Goal: Task Accomplishment & Management: Manage account settings

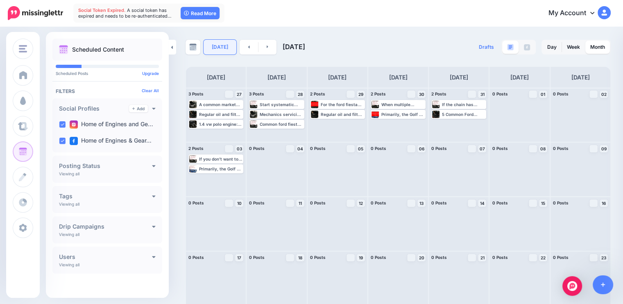
click at [218, 47] on link "[DATE]" at bounding box center [220, 47] width 33 height 15
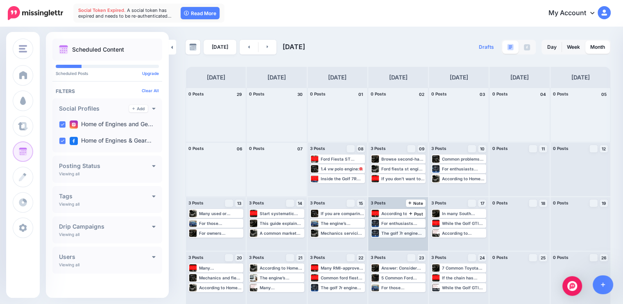
scroll to position [56, 0]
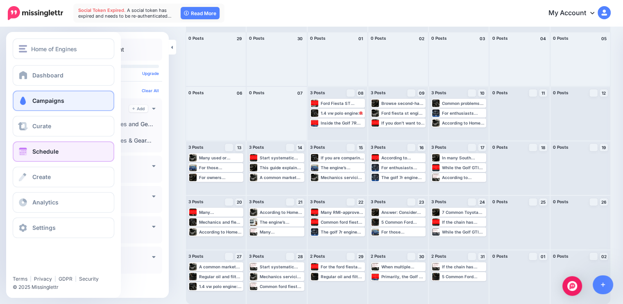
click at [65, 99] on link "Campaigns" at bounding box center [64, 101] width 102 height 20
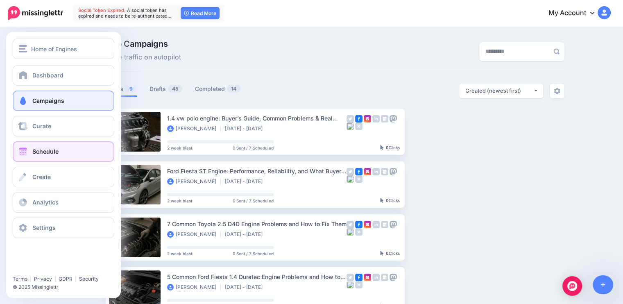
click at [32, 155] on link "Schedule" at bounding box center [64, 151] width 102 height 20
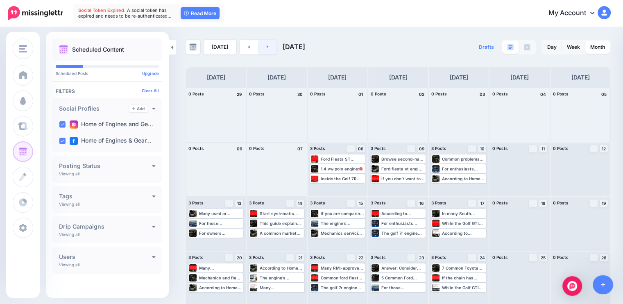
click at [267, 45] on icon at bounding box center [268, 46] width 2 height 5
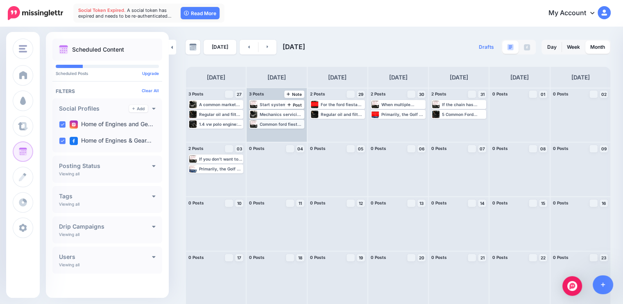
click at [264, 124] on div "Common ford fiesta 1.4 duratec engine problems include misfires and poor runnin…" at bounding box center [281, 124] width 43 height 5
click at [286, 133] on img at bounding box center [286, 134] width 4 height 4
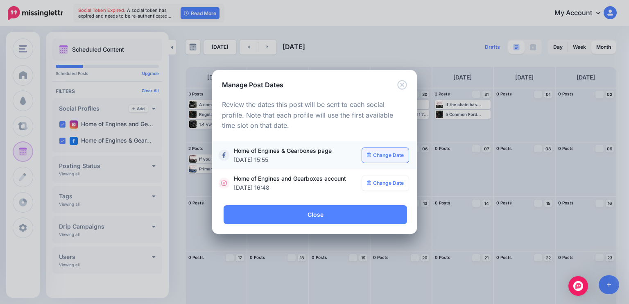
click at [376, 159] on link "Change Date" at bounding box center [385, 155] width 47 height 15
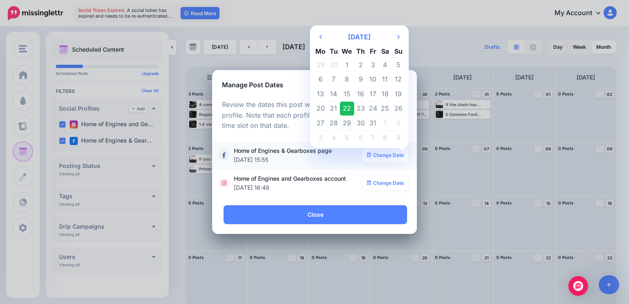
click at [349, 121] on td "29" at bounding box center [347, 123] width 15 height 15
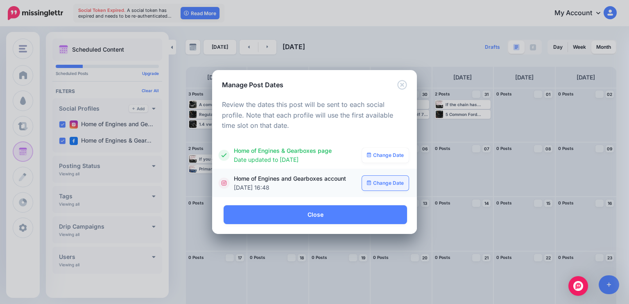
click at [386, 183] on link "Change Date" at bounding box center [385, 183] width 47 height 15
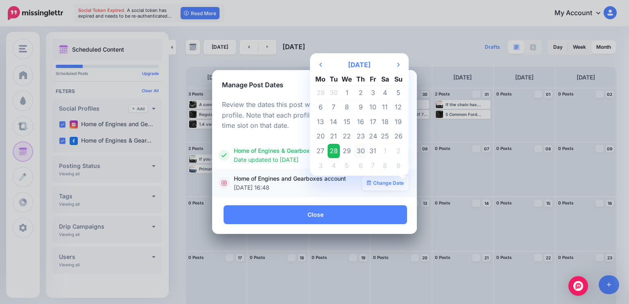
click at [364, 150] on td "30" at bounding box center [360, 151] width 13 height 15
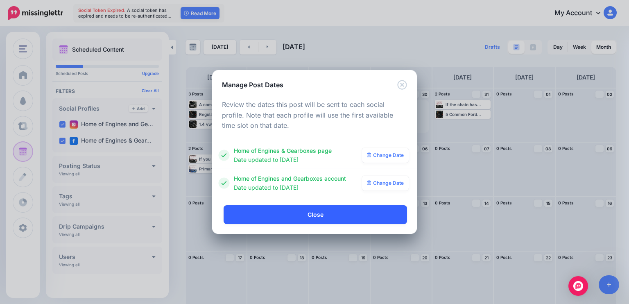
click at [349, 214] on link "Close" at bounding box center [316, 214] width 184 height 19
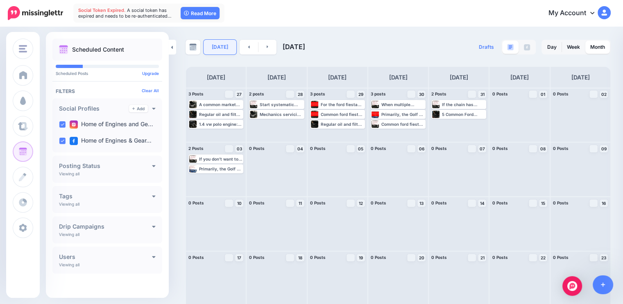
click at [218, 48] on link "Today" at bounding box center [220, 47] width 33 height 15
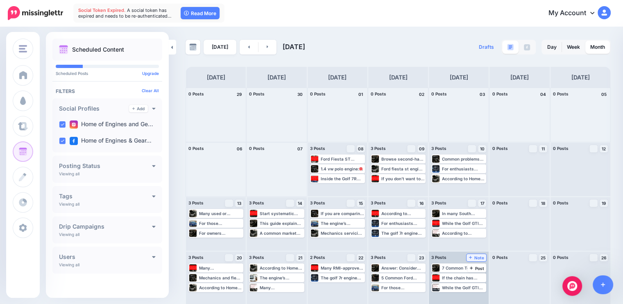
scroll to position [56, 0]
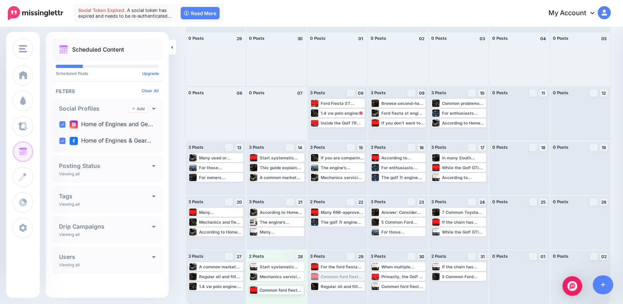
drag, startPoint x: 340, startPoint y: 277, endPoint x: 277, endPoint y: 289, distance: 64.4
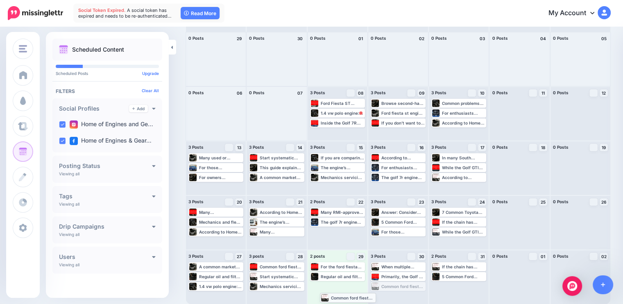
drag, startPoint x: 404, startPoint y: 283, endPoint x: 350, endPoint y: 294, distance: 54.4
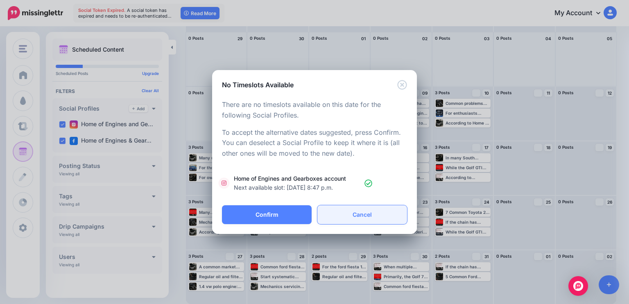
click at [348, 210] on link "Cancel" at bounding box center [363, 214] width 90 height 19
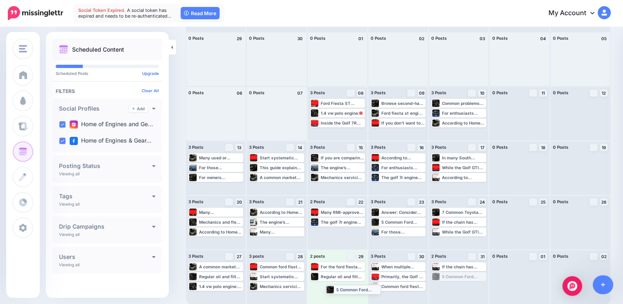
drag, startPoint x: 448, startPoint y: 277, endPoint x: 338, endPoint y: 289, distance: 110.6
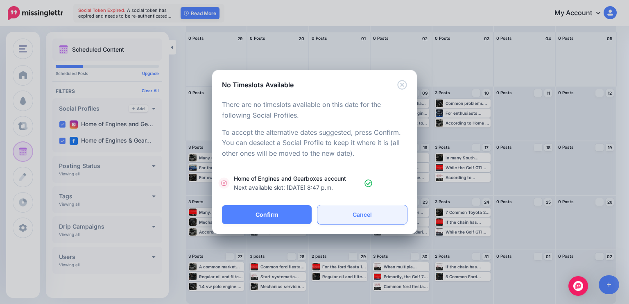
click at [362, 218] on link "Cancel" at bounding box center [363, 214] width 90 height 19
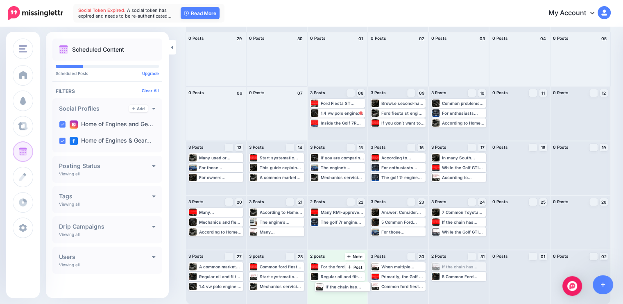
drag, startPoint x: 454, startPoint y: 267, endPoint x: 333, endPoint y: 286, distance: 122.5
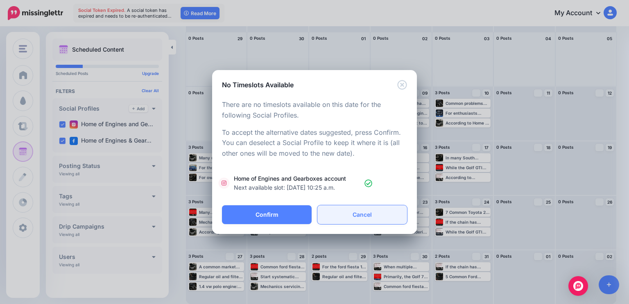
click at [356, 218] on link "Cancel" at bounding box center [363, 214] width 90 height 19
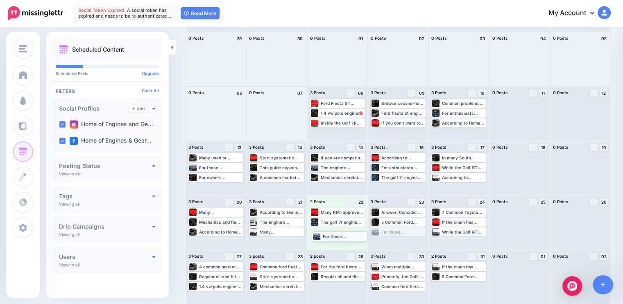
drag, startPoint x: 388, startPoint y: 232, endPoint x: 327, endPoint y: 236, distance: 61.6
drag, startPoint x: 396, startPoint y: 233, endPoint x: 338, endPoint y: 289, distance: 81.1
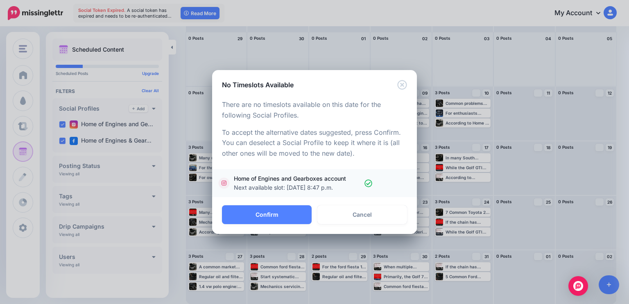
click at [331, 188] on span "Next available slot: Nov. 4, 2025, 8:47 p.m." at bounding box center [297, 187] width 127 height 9
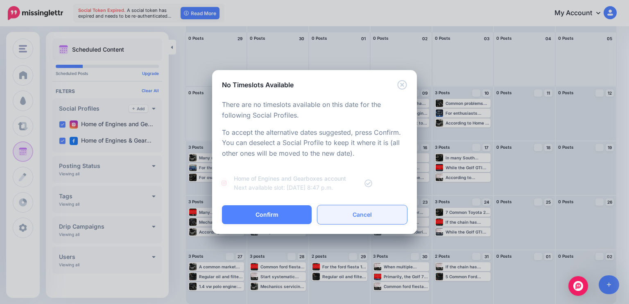
click at [338, 218] on link "Cancel" at bounding box center [363, 214] width 90 height 19
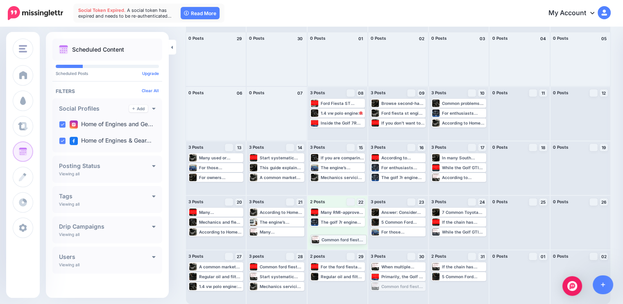
drag, startPoint x: 409, startPoint y: 288, endPoint x: 346, endPoint y: 241, distance: 78.7
drag, startPoint x: 467, startPoint y: 232, endPoint x: 333, endPoint y: 237, distance: 134.1
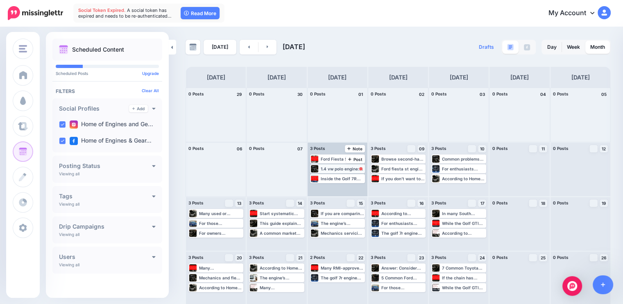
click at [356, 168] on div "1.4 vw polo engine: Buyer’s Guide, Common Problems & Real Running Costs: https:…" at bounding box center [342, 168] width 43 height 5
click at [344, 177] on span "Reschedule" at bounding box center [340, 179] width 21 height 4
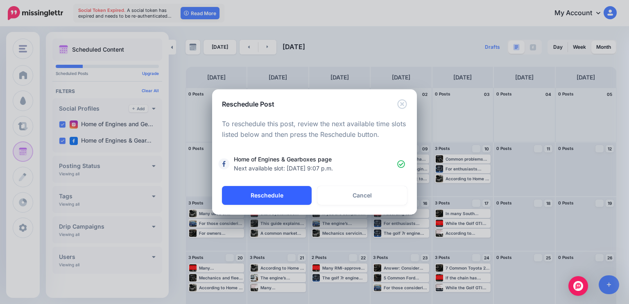
click at [295, 193] on button "Reschedule" at bounding box center [267, 195] width 90 height 19
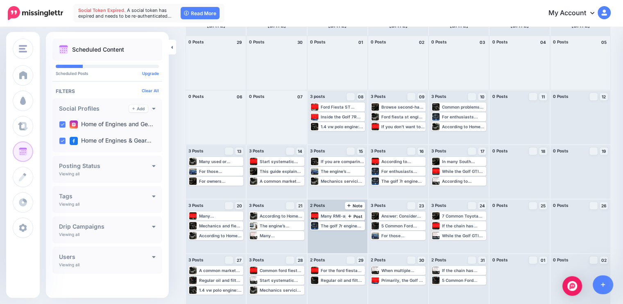
scroll to position [56, 0]
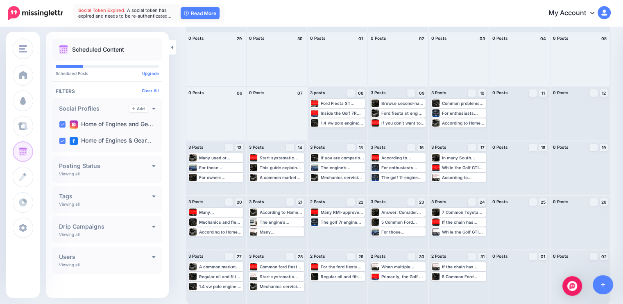
click at [271, 136] on div at bounding box center [277, 114] width 60 height 54
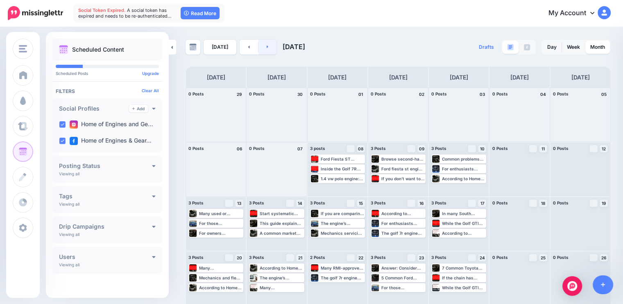
click at [267, 48] on link at bounding box center [268, 47] width 18 height 15
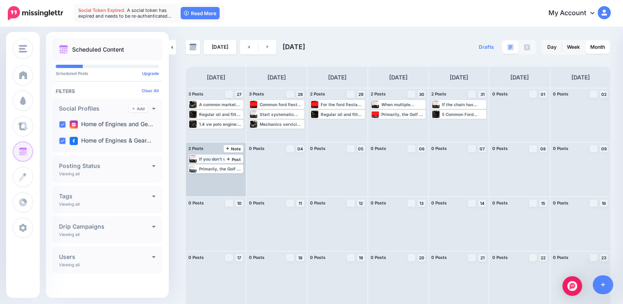
click at [220, 160] on div "If you don’t want to source parts locally, experienced suppliers of second‑hand…" at bounding box center [220, 159] width 43 height 5
click at [223, 168] on img at bounding box center [225, 169] width 4 height 4
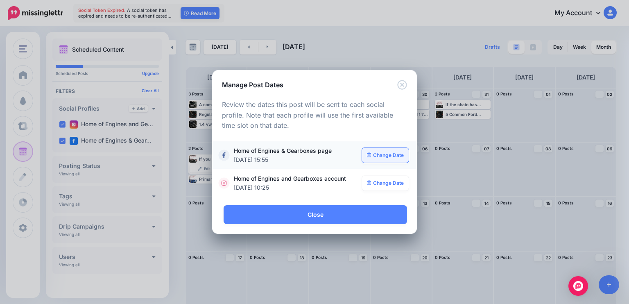
click at [383, 158] on link "Change Date" at bounding box center [385, 155] width 47 height 15
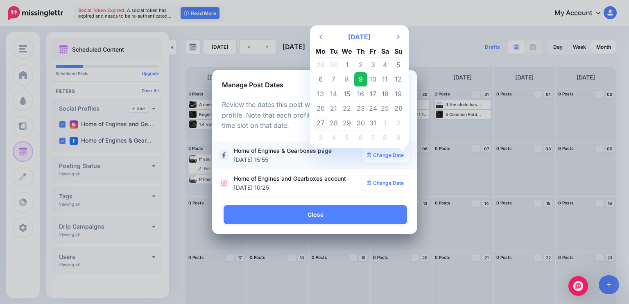
click at [324, 121] on td "27" at bounding box center [321, 123] width 14 height 15
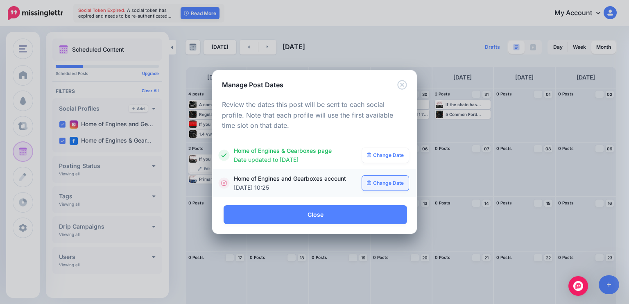
click at [385, 182] on link "Change Date" at bounding box center [385, 183] width 47 height 15
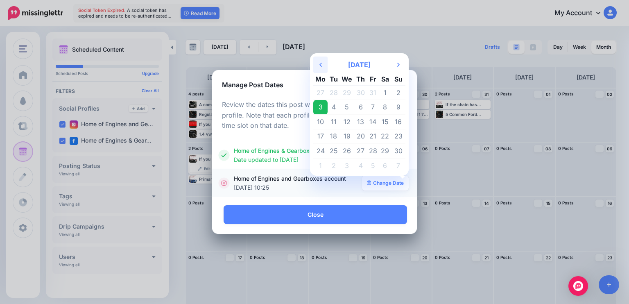
click at [318, 65] on th "Previous Month" at bounding box center [321, 65] width 14 height 16
click at [323, 148] on td "27" at bounding box center [321, 151] width 14 height 15
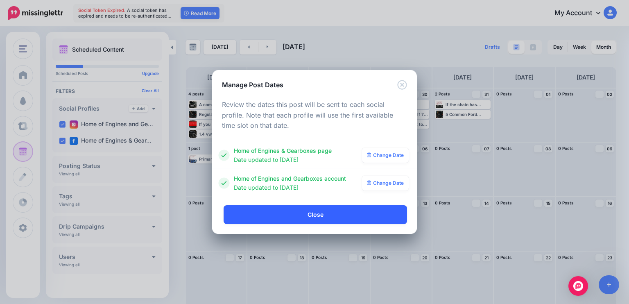
click at [320, 213] on link "Close" at bounding box center [316, 214] width 184 height 19
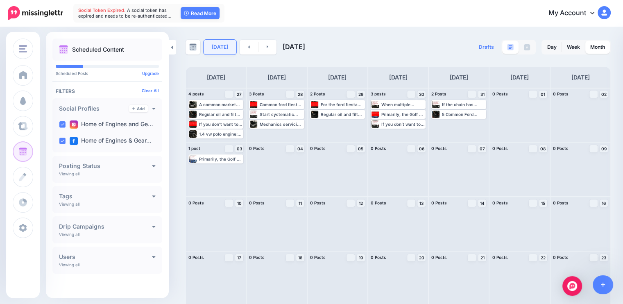
click at [220, 52] on link "[DATE]" at bounding box center [220, 47] width 33 height 15
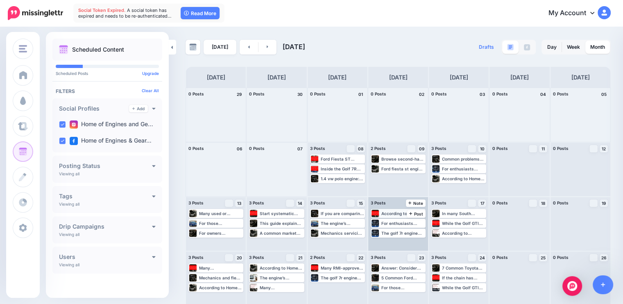
scroll to position [56, 0]
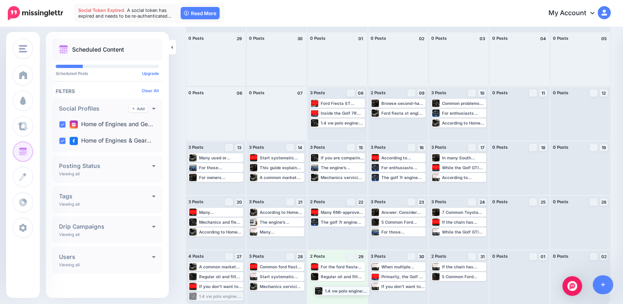
drag, startPoint x: 231, startPoint y: 296, endPoint x: 356, endPoint y: 290, distance: 125.6
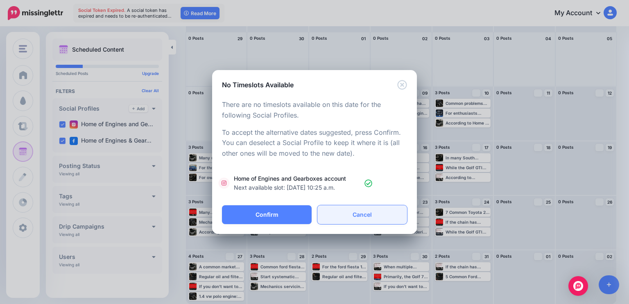
click at [352, 211] on link "Cancel" at bounding box center [363, 214] width 90 height 19
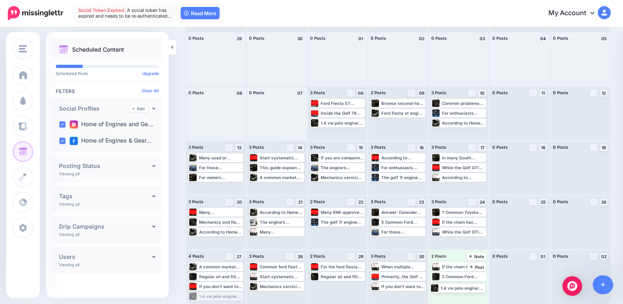
drag, startPoint x: 226, startPoint y: 296, endPoint x: 467, endPoint y: 288, distance: 241.5
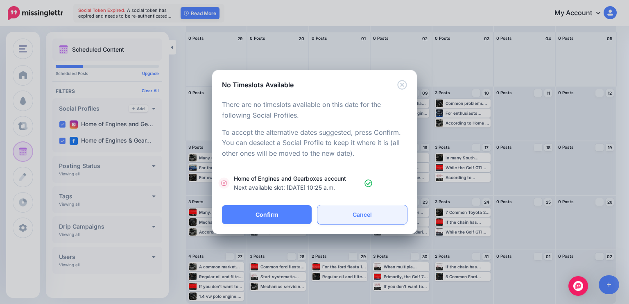
click at [362, 215] on link "Cancel" at bounding box center [363, 214] width 90 height 19
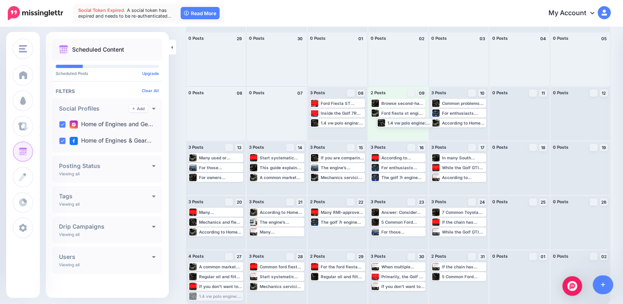
drag, startPoint x: 214, startPoint y: 295, endPoint x: 402, endPoint y: 121, distance: 256.1
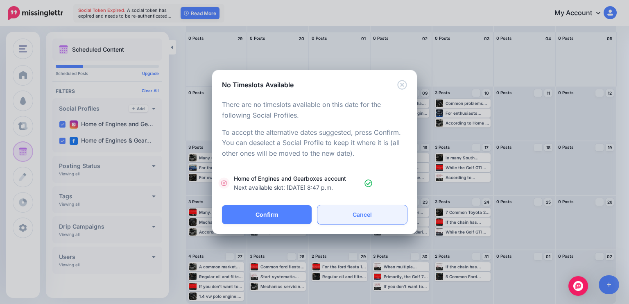
click at [344, 214] on link "Cancel" at bounding box center [363, 214] width 90 height 19
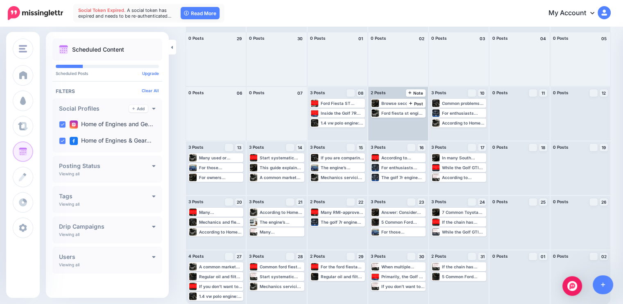
click at [395, 120] on div "Browse second-hand Toyota engines and imported options via reputable suppliers …" at bounding box center [398, 114] width 60 height 54
click at [409, 102] on span "Post" at bounding box center [416, 104] width 14 height 4
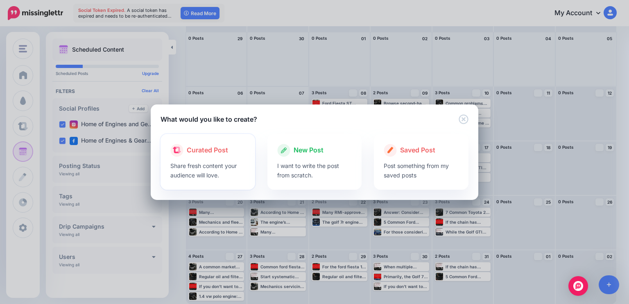
click at [223, 158] on div at bounding box center [207, 159] width 75 height 4
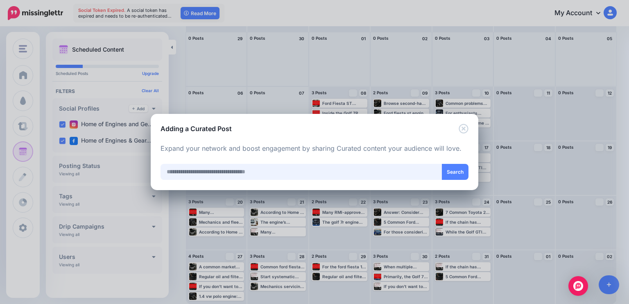
click at [229, 176] on input "text" at bounding box center [302, 172] width 282 height 16
click at [241, 175] on input "text" at bounding box center [302, 172] width 282 height 16
type input "********"
click at [452, 170] on button "Search" at bounding box center [455, 172] width 27 height 16
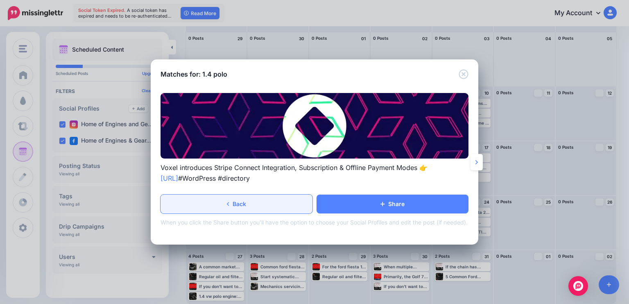
click at [243, 200] on link "Back" at bounding box center [237, 204] width 152 height 19
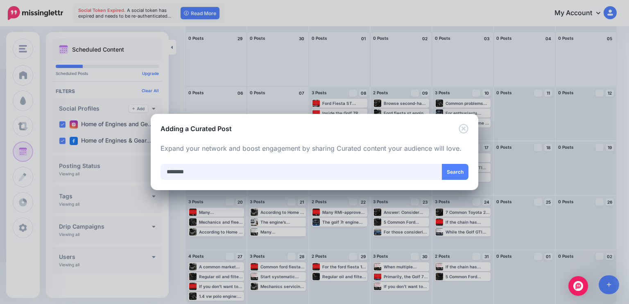
click at [218, 174] on input "********" at bounding box center [302, 172] width 282 height 16
click at [466, 126] on icon "Close" at bounding box center [464, 129] width 10 height 10
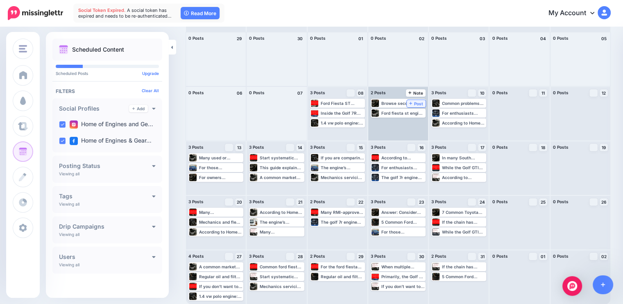
click at [409, 102] on span "Post" at bounding box center [416, 104] width 14 height 4
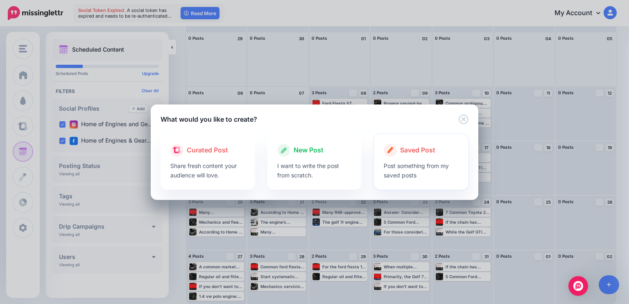
click at [395, 159] on div at bounding box center [421, 159] width 75 height 4
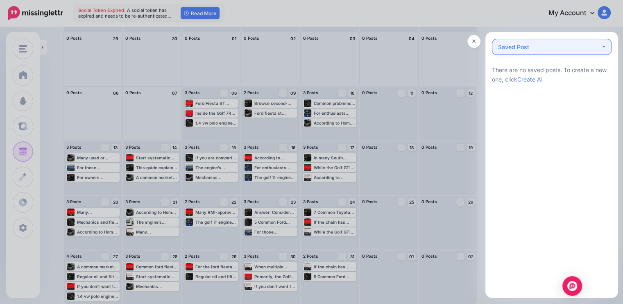
click at [524, 50] on div "Saved Post 0" at bounding box center [513, 47] width 31 height 10
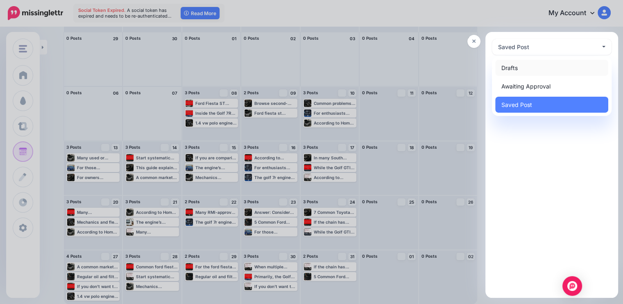
click at [524, 70] on link "Drafts 0" at bounding box center [551, 68] width 113 height 16
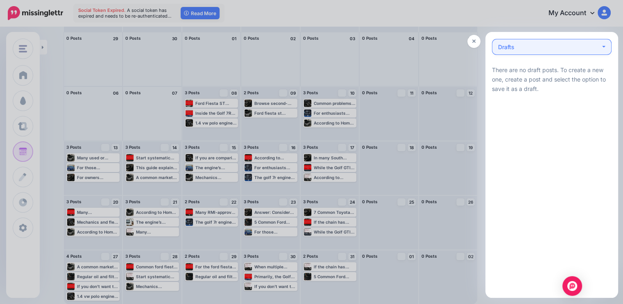
click at [530, 54] on button "Drafts 0" at bounding box center [552, 47] width 120 height 16
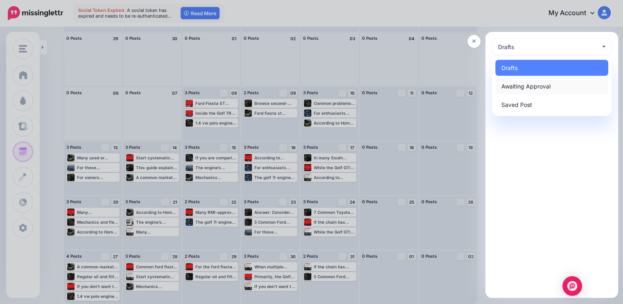
click at [525, 84] on span "Awaiting Approval 0" at bounding box center [526, 87] width 49 height 10
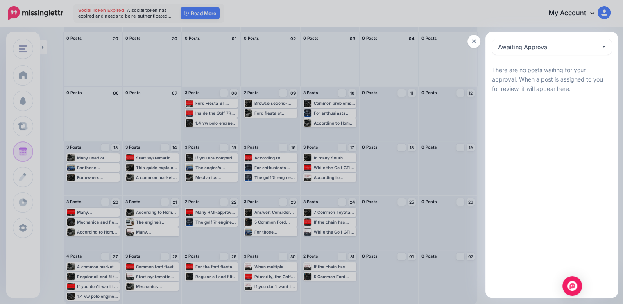
click at [411, 143] on div at bounding box center [311, 152] width 623 height 304
click at [475, 39] on icon at bounding box center [475, 42] width 4 height 6
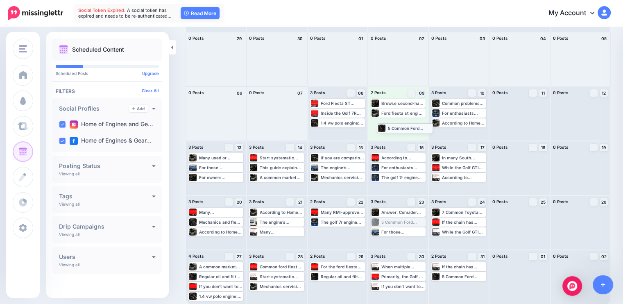
drag, startPoint x: 391, startPoint y: 220, endPoint x: 394, endPoint y: 125, distance: 95.5
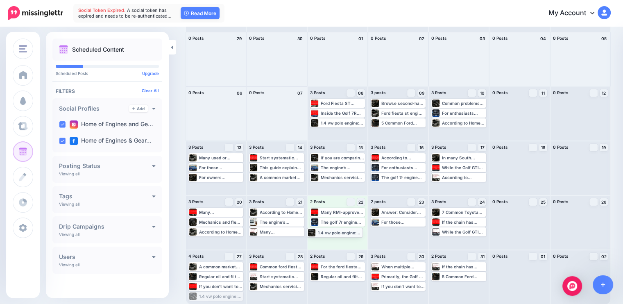
drag, startPoint x: 238, startPoint y: 295, endPoint x: 357, endPoint y: 231, distance: 134.6
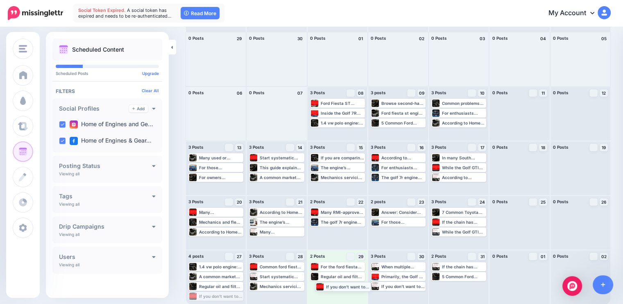
drag, startPoint x: 221, startPoint y: 291, endPoint x: 348, endPoint y: 282, distance: 127.0
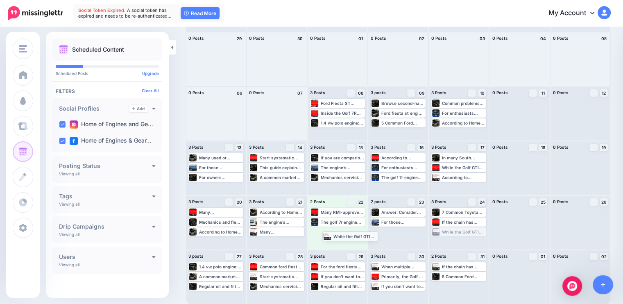
drag, startPoint x: 443, startPoint y: 233, endPoint x: 330, endPoint y: 237, distance: 112.8
drag, startPoint x: 451, startPoint y: 277, endPoint x: 334, endPoint y: 234, distance: 123.9
drag, startPoint x: 468, startPoint y: 267, endPoint x: 345, endPoint y: 232, distance: 127.9
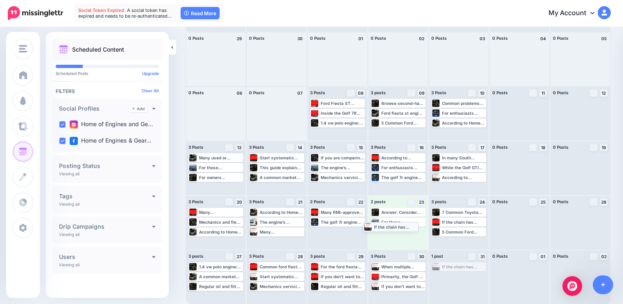
drag, startPoint x: 467, startPoint y: 266, endPoint x: 395, endPoint y: 226, distance: 82.6
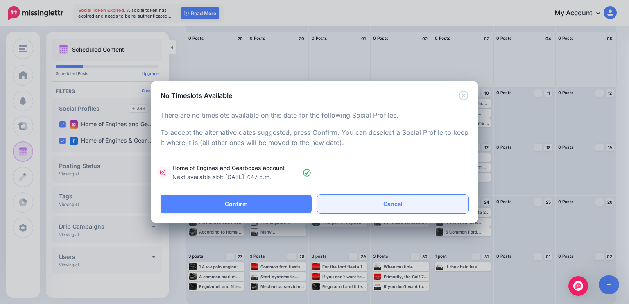
click at [407, 207] on link "Cancel" at bounding box center [393, 204] width 151 height 19
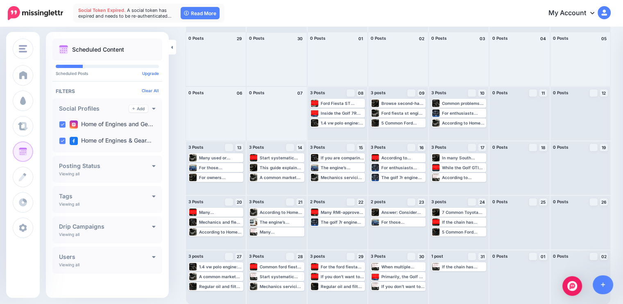
scroll to position [0, 0]
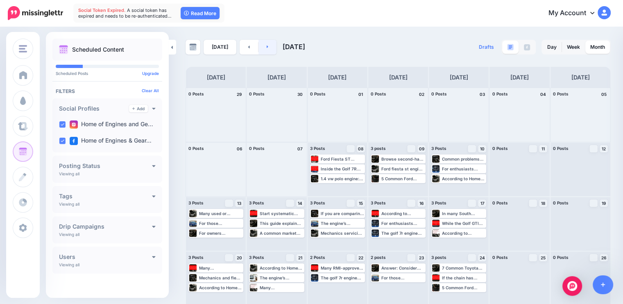
click at [267, 48] on icon at bounding box center [268, 46] width 2 height 5
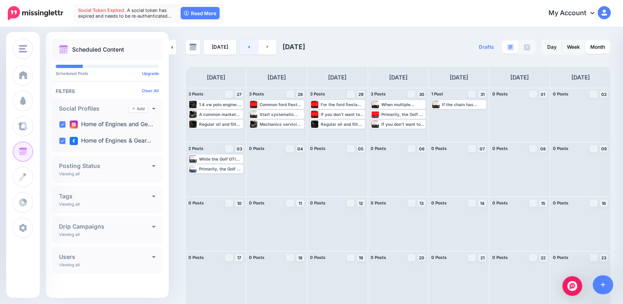
click at [246, 43] on link at bounding box center [249, 47] width 18 height 15
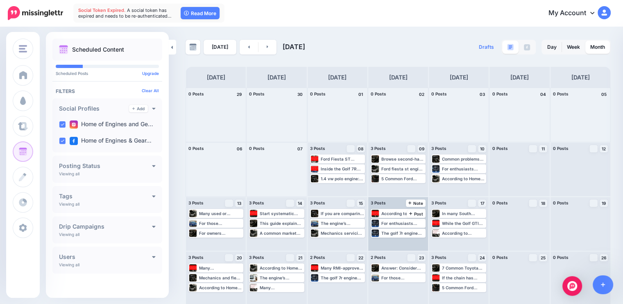
scroll to position [56, 0]
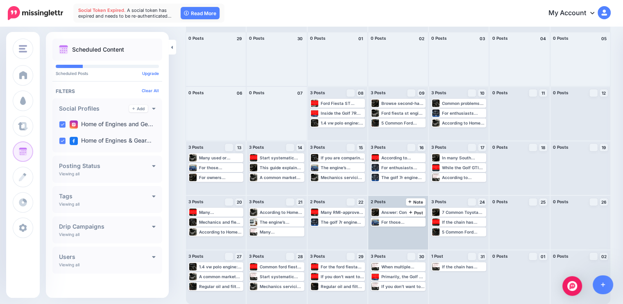
click at [400, 236] on div "Answer: Consider replacement when repair costs approach the value of the vehicl…" at bounding box center [398, 223] width 60 height 54
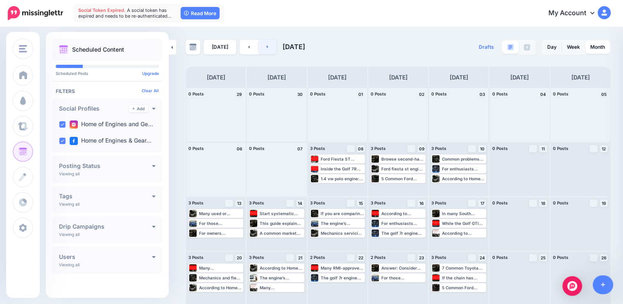
click at [266, 42] on link at bounding box center [268, 47] width 18 height 15
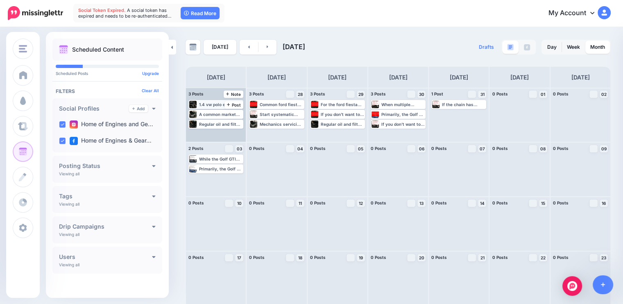
click at [220, 105] on div "1.4 vw polo engine: Buyer’s Guide, Common Problems & Real Running Costs: https:…" at bounding box center [220, 104] width 43 height 5
click at [223, 113] on img at bounding box center [225, 114] width 4 height 4
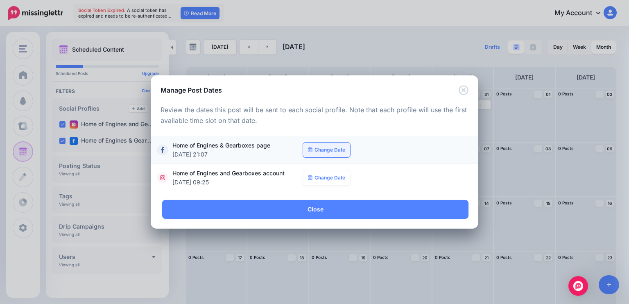
click at [327, 150] on link "Change Date" at bounding box center [326, 150] width 47 height 15
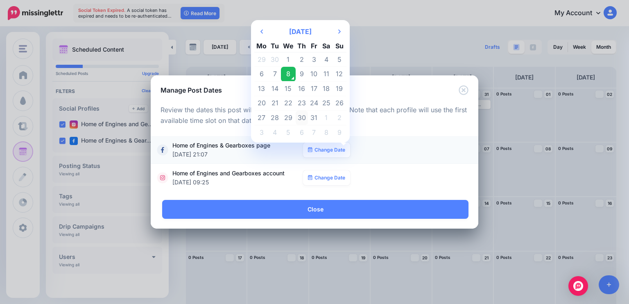
click at [298, 116] on td "30" at bounding box center [302, 118] width 13 height 15
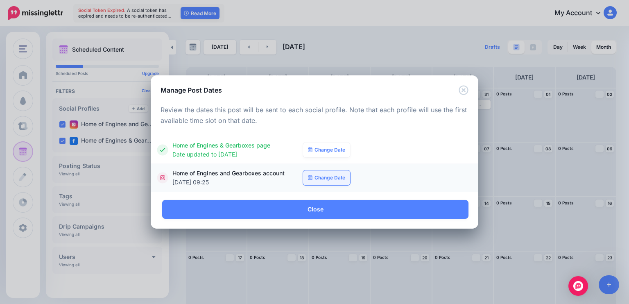
click at [326, 176] on link "Change Date" at bounding box center [326, 177] width 47 height 15
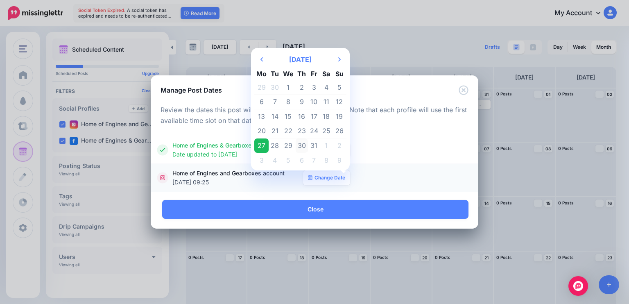
click at [303, 143] on td "30" at bounding box center [302, 146] width 13 height 15
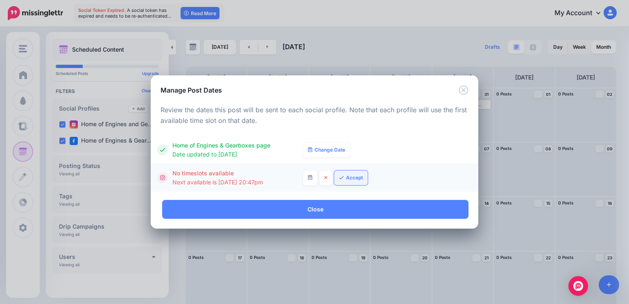
click at [343, 176] on icon at bounding box center [341, 177] width 5 height 5
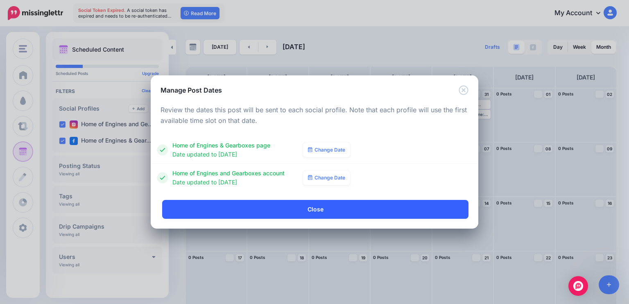
click at [311, 205] on link "Close" at bounding box center [315, 209] width 307 height 19
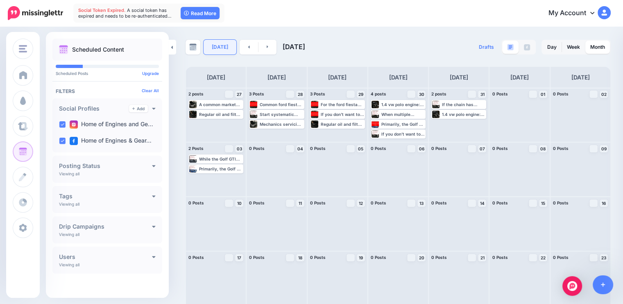
click at [210, 45] on link "Today" at bounding box center [220, 47] width 33 height 15
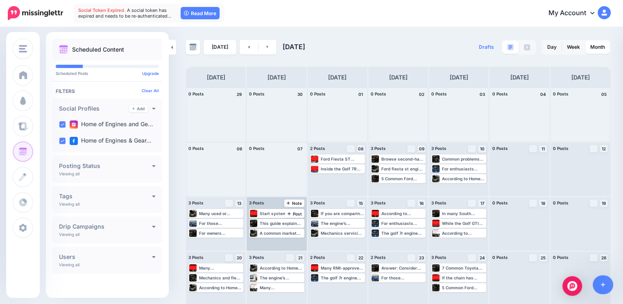
scroll to position [56, 0]
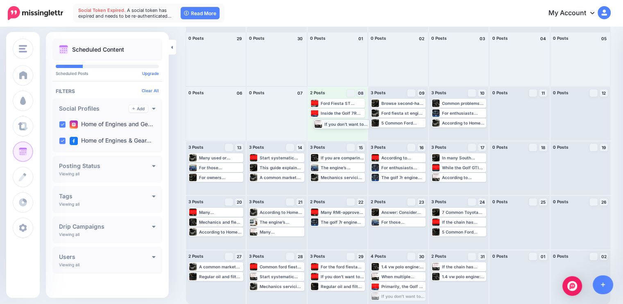
drag, startPoint x: 397, startPoint y: 295, endPoint x: 337, endPoint y: 123, distance: 182.6
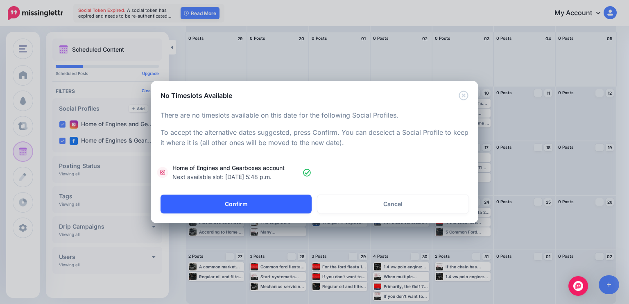
click at [267, 205] on button "Confirm" at bounding box center [236, 204] width 151 height 19
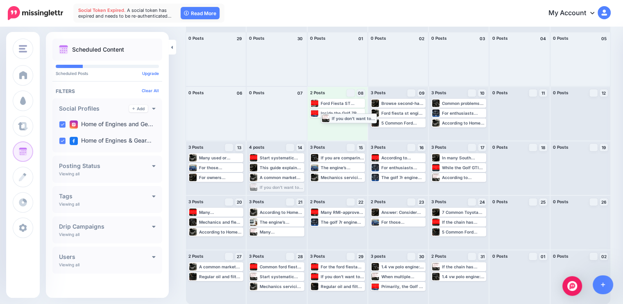
drag, startPoint x: 275, startPoint y: 188, endPoint x: 345, endPoint y: 118, distance: 99.1
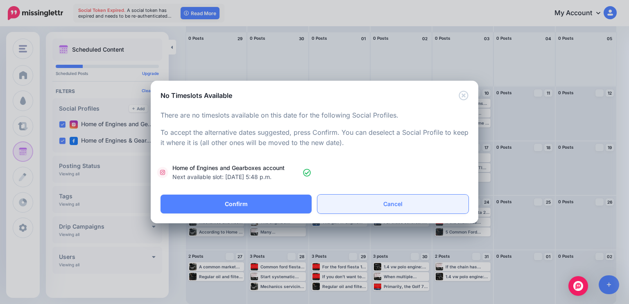
click at [379, 202] on link "Cancel" at bounding box center [393, 204] width 151 height 19
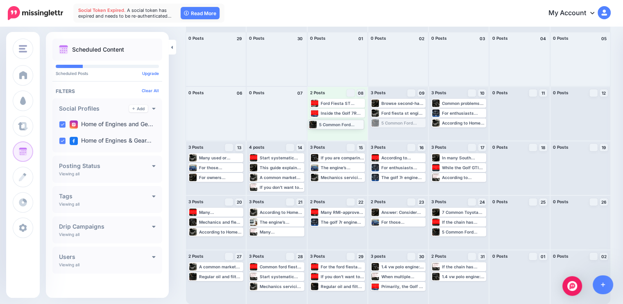
drag, startPoint x: 403, startPoint y: 123, endPoint x: 338, endPoint y: 124, distance: 65.2
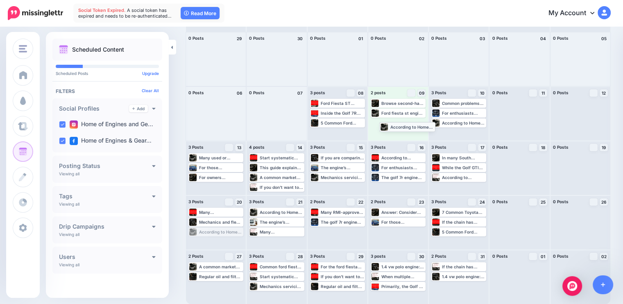
drag, startPoint x: 233, startPoint y: 232, endPoint x: 424, endPoint y: 127, distance: 218.1
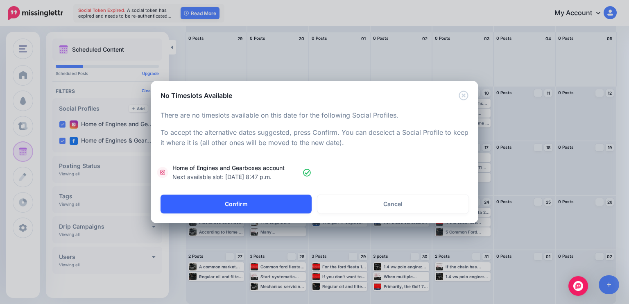
click at [248, 202] on button "Confirm" at bounding box center [236, 204] width 151 height 19
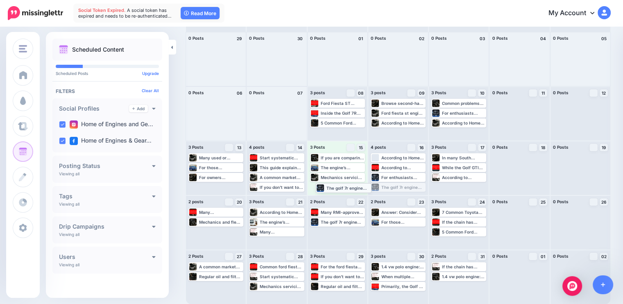
drag, startPoint x: 410, startPoint y: 187, endPoint x: 352, endPoint y: 187, distance: 58.2
drag, startPoint x: 285, startPoint y: 188, endPoint x: 226, endPoint y: 185, distance: 59.1
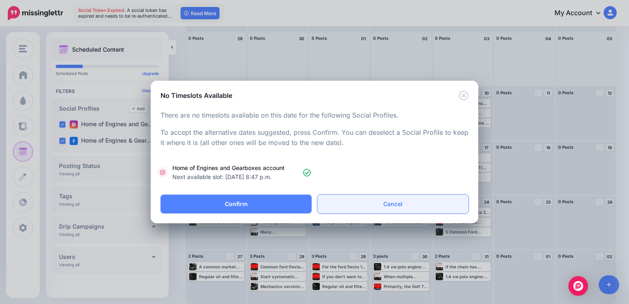
click at [406, 204] on link "Cancel" at bounding box center [393, 204] width 151 height 19
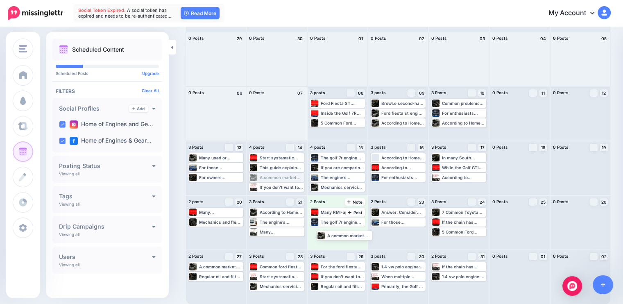
drag, startPoint x: 281, startPoint y: 176, endPoint x: 348, endPoint y: 234, distance: 88.6
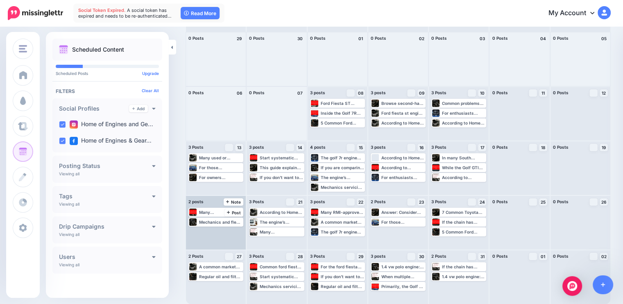
click at [211, 231] on div "Many South African buyers choose UK-imported low-mileage second-hand engines be…" at bounding box center [216, 223] width 60 height 54
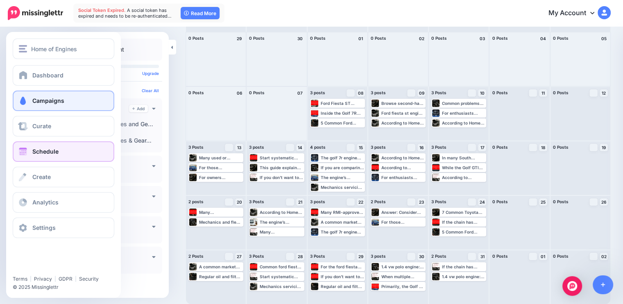
click at [26, 105] on span at bounding box center [23, 101] width 11 height 8
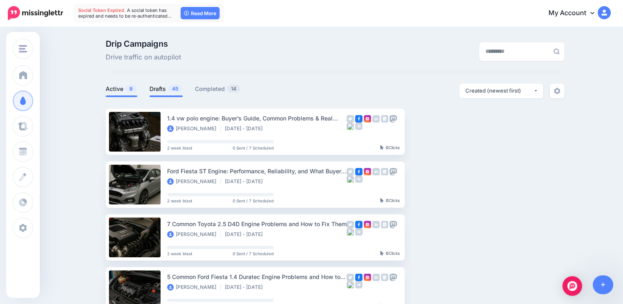
click at [166, 88] on link "Drafts 45" at bounding box center [166, 89] width 33 height 10
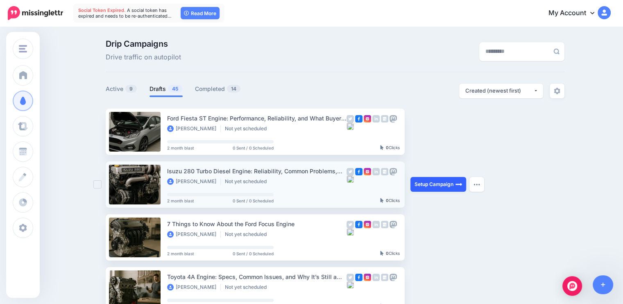
click at [428, 186] on link "Setup Campaign" at bounding box center [439, 184] width 56 height 15
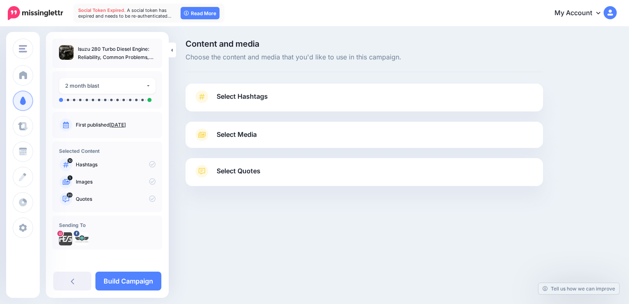
click at [234, 100] on span "Select Hashtags" at bounding box center [242, 96] width 51 height 11
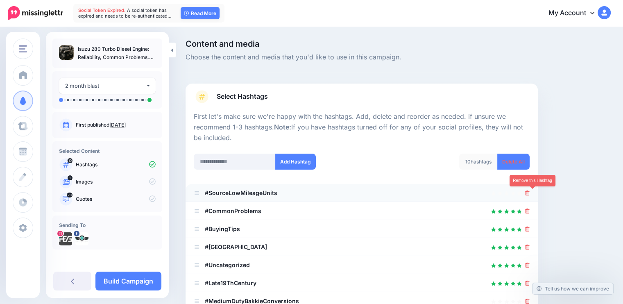
click at [530, 195] on link at bounding box center [527, 192] width 5 height 7
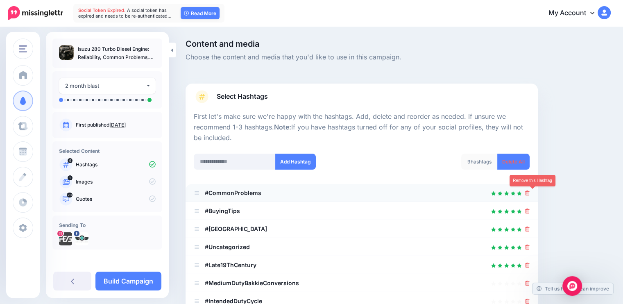
click at [530, 195] on icon at bounding box center [527, 193] width 5 height 5
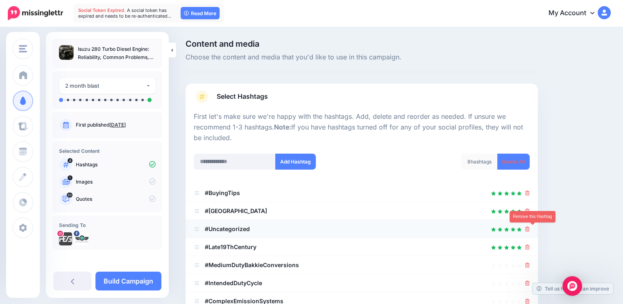
click at [530, 227] on icon at bounding box center [527, 229] width 5 height 5
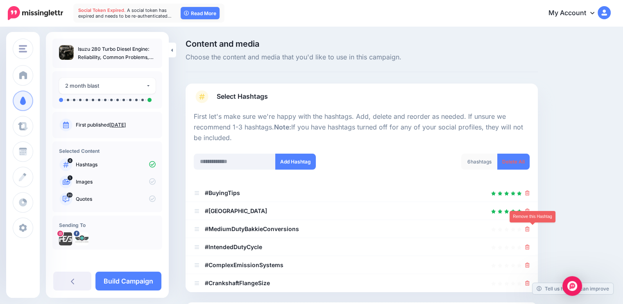
click at [530, 227] on icon at bounding box center [527, 229] width 5 height 5
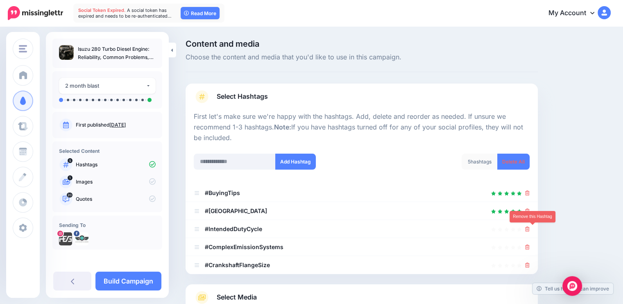
click at [530, 227] on icon at bounding box center [527, 229] width 5 height 5
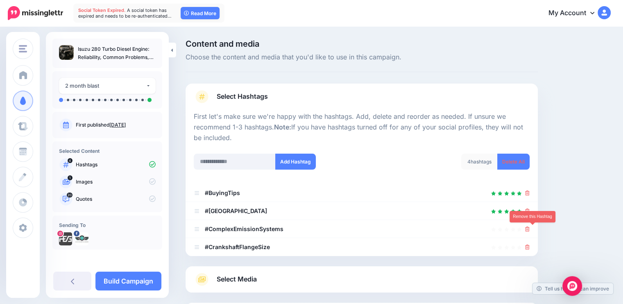
click at [530, 227] on icon at bounding box center [527, 229] width 5 height 5
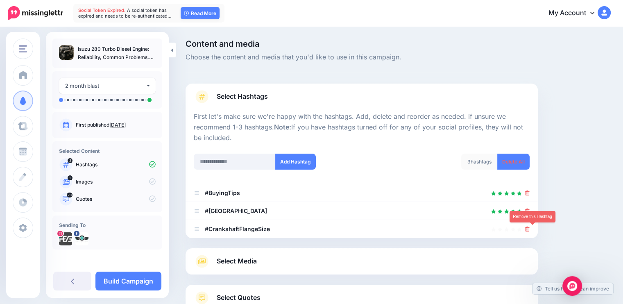
click at [530, 227] on icon at bounding box center [527, 229] width 5 height 5
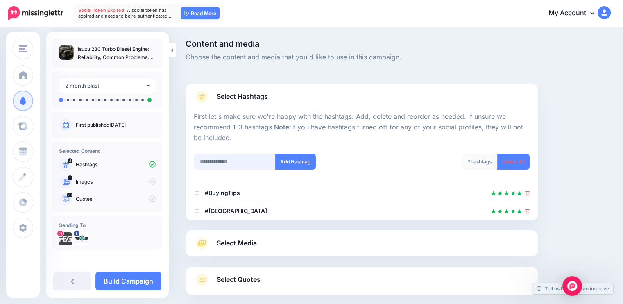
click at [210, 164] on input "text" at bounding box center [235, 162] width 82 height 16
type input "*****"
click at [298, 161] on button "Add Hashtag" at bounding box center [295, 162] width 41 height 16
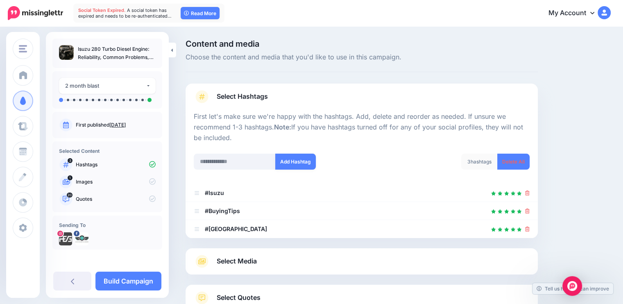
scroll to position [61, 0]
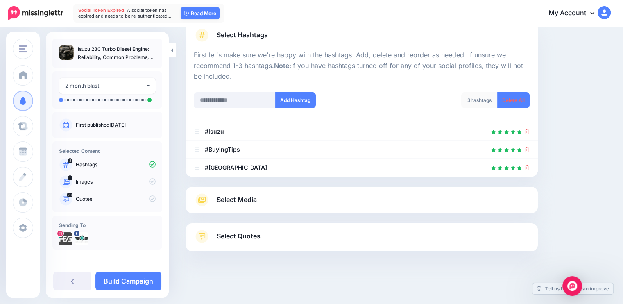
click at [264, 201] on link "Select Media" at bounding box center [362, 199] width 336 height 13
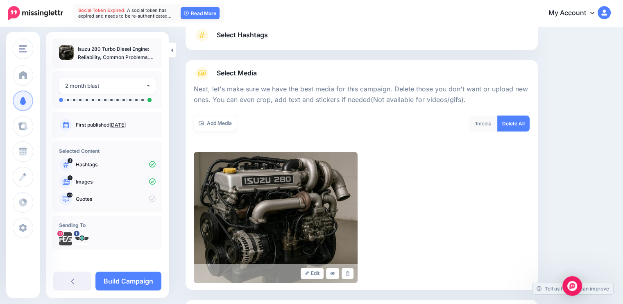
scroll to position [138, 0]
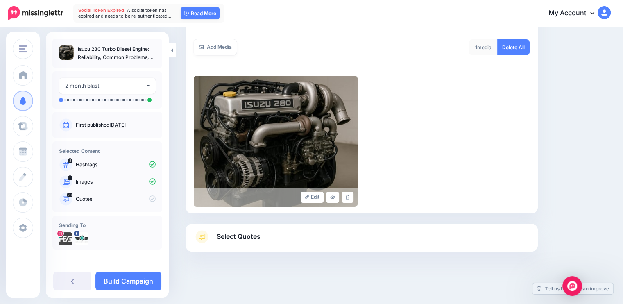
click at [258, 239] on span "Select Quotes" at bounding box center [239, 236] width 44 height 11
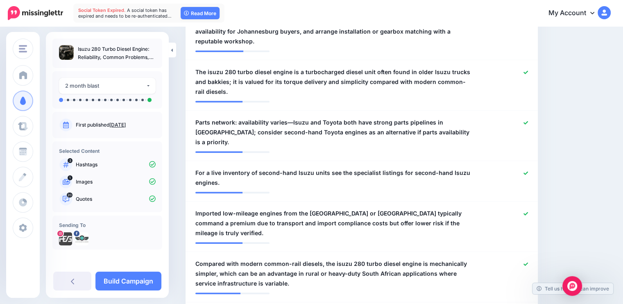
scroll to position [752, 0]
click at [114, 84] on div "2 month blast" at bounding box center [105, 85] width 81 height 9
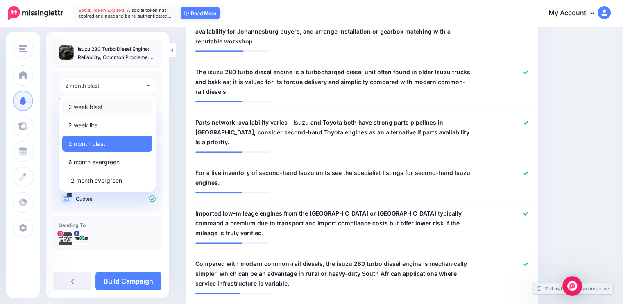
click at [98, 109] on span "2 week blast" at bounding box center [85, 107] width 34 height 10
select select "******"
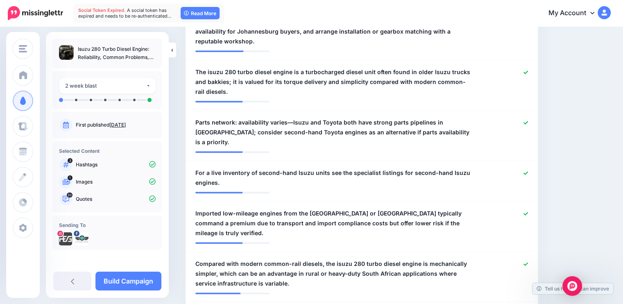
scroll to position [831, 0]
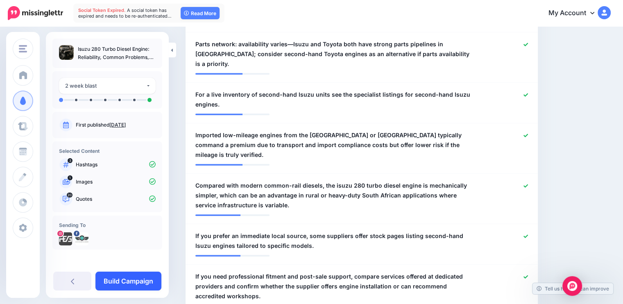
click at [125, 281] on link "Build Campaign" at bounding box center [128, 281] width 66 height 19
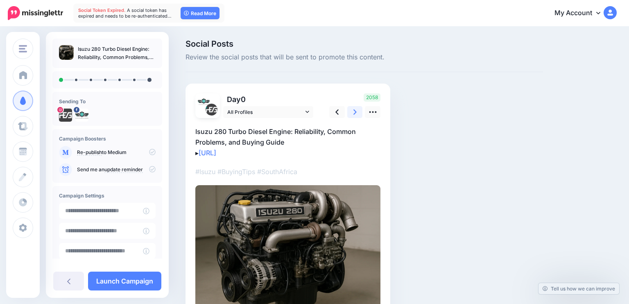
click at [357, 112] on icon at bounding box center [355, 112] width 3 height 9
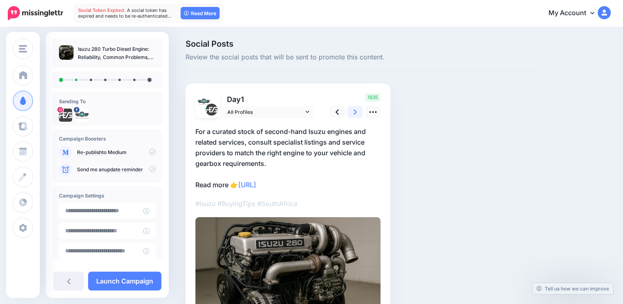
click at [357, 112] on icon at bounding box center [355, 112] width 3 height 9
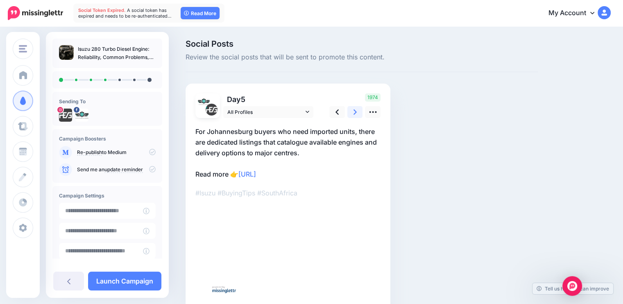
click at [357, 112] on icon at bounding box center [355, 112] width 3 height 9
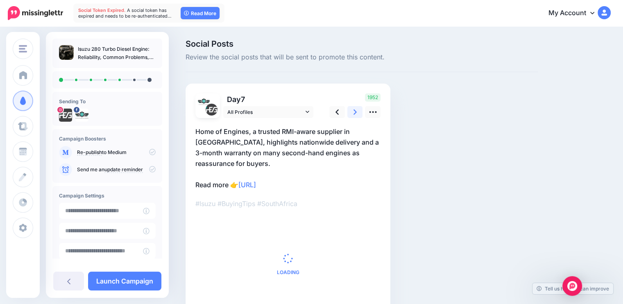
click at [357, 112] on icon at bounding box center [355, 112] width 3 height 9
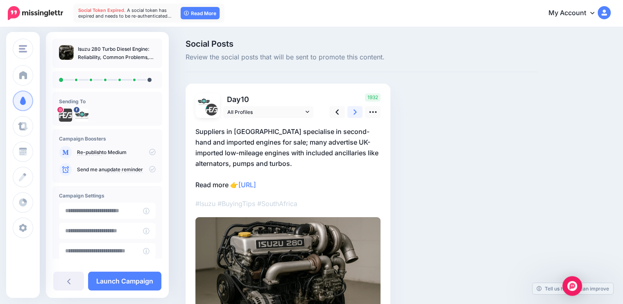
click at [357, 112] on icon at bounding box center [355, 112] width 3 height 9
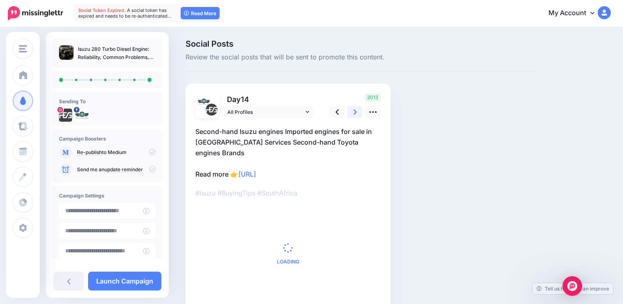
click at [357, 112] on icon at bounding box center [355, 112] width 3 height 9
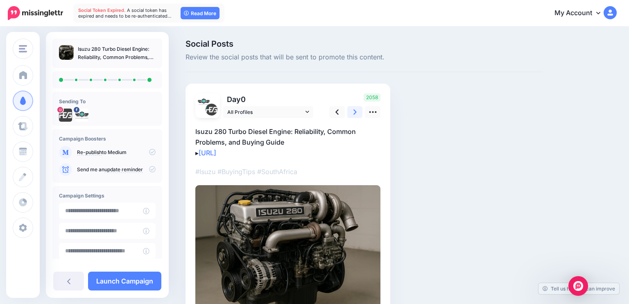
click at [357, 112] on icon at bounding box center [355, 112] width 3 height 9
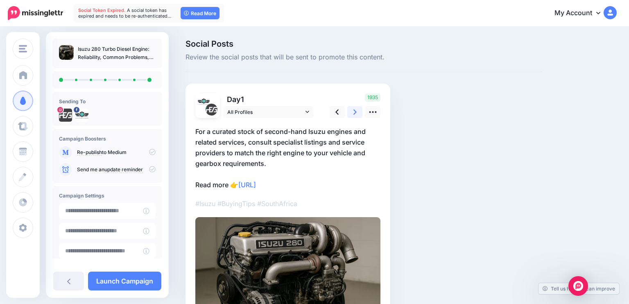
click at [357, 112] on icon at bounding box center [355, 112] width 3 height 9
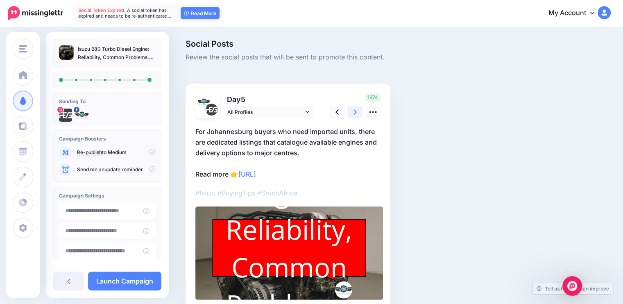
click at [357, 112] on icon at bounding box center [355, 112] width 3 height 9
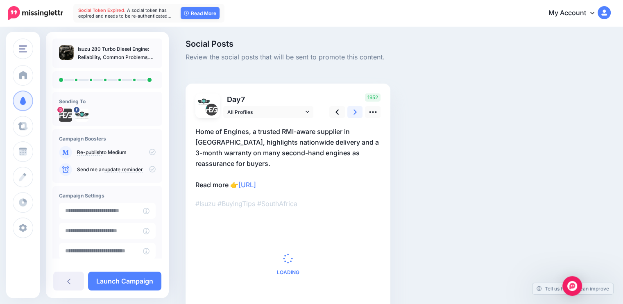
click at [357, 112] on icon at bounding box center [355, 112] width 3 height 9
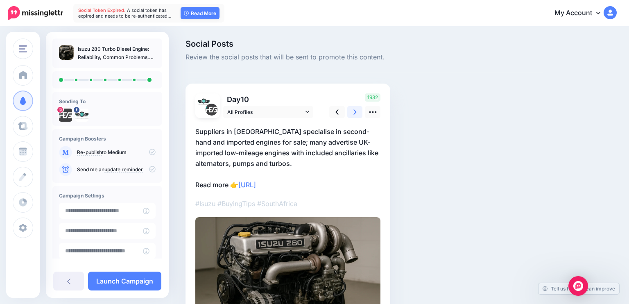
click at [357, 112] on icon at bounding box center [355, 112] width 3 height 9
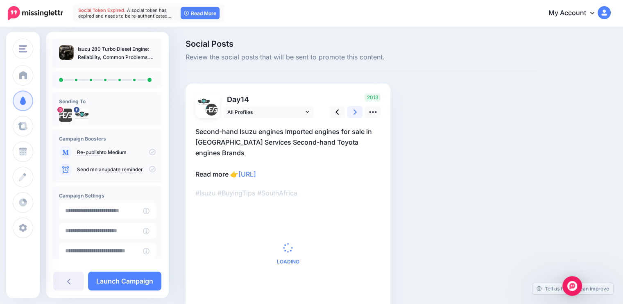
click at [357, 112] on icon at bounding box center [355, 112] width 3 height 9
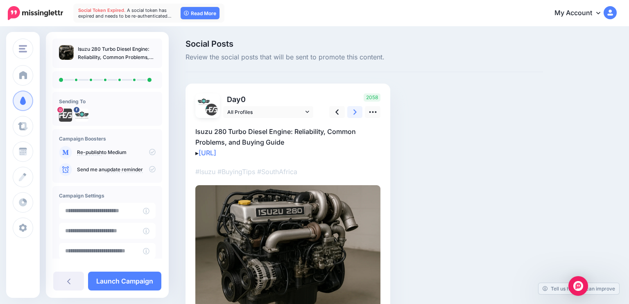
click at [357, 112] on icon at bounding box center [355, 112] width 3 height 9
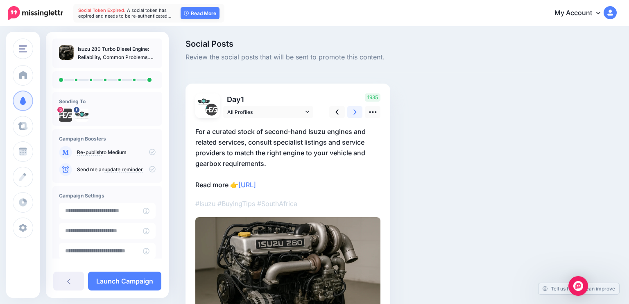
click at [357, 112] on icon at bounding box center [355, 112] width 3 height 9
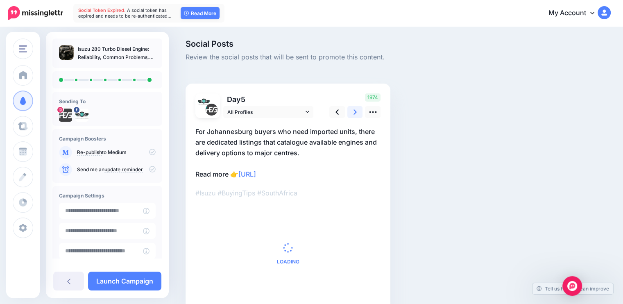
click at [357, 112] on icon at bounding box center [355, 112] width 3 height 9
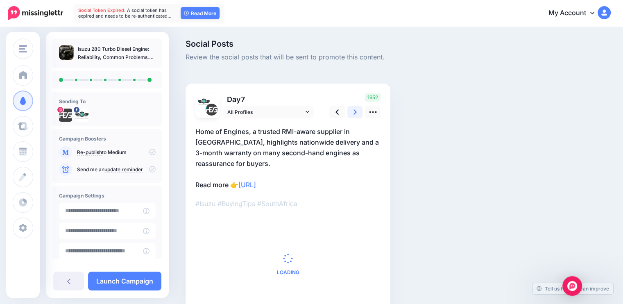
click at [357, 112] on icon at bounding box center [355, 112] width 3 height 9
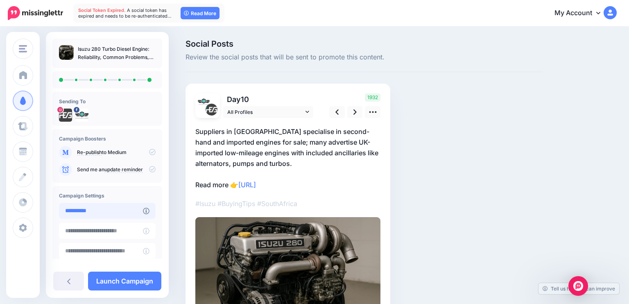
click at [87, 213] on input "**********" at bounding box center [101, 211] width 84 height 16
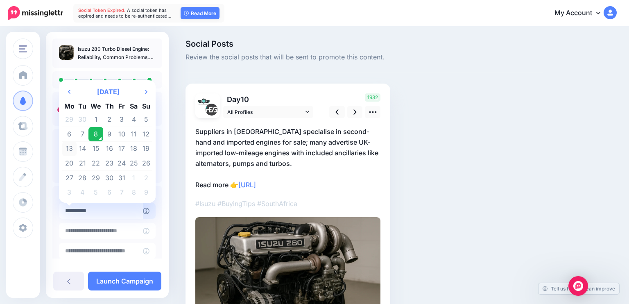
click at [69, 150] on td "13" at bounding box center [69, 148] width 14 height 15
type input "**********"
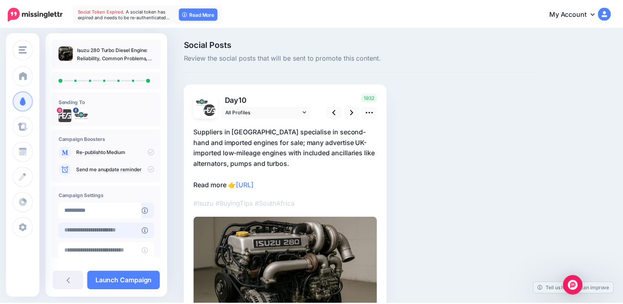
scroll to position [42, 0]
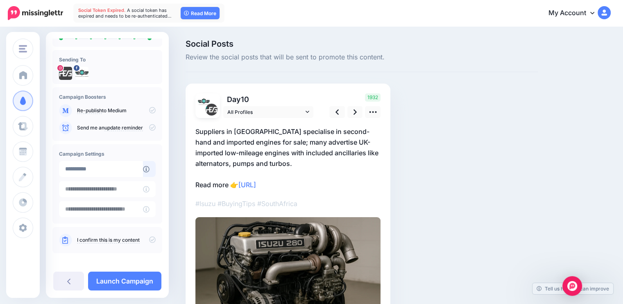
click at [149, 241] on icon at bounding box center [152, 239] width 7 height 7
click at [126, 284] on link "Launch Campaign" at bounding box center [124, 281] width 73 height 19
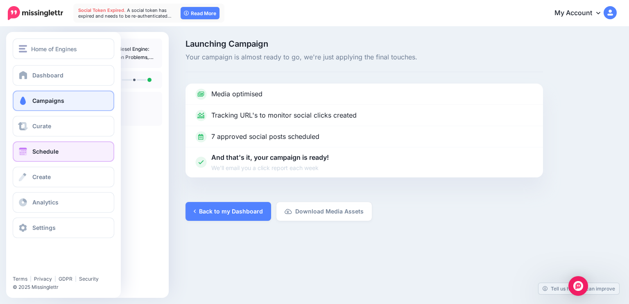
click at [46, 150] on span "Schedule" at bounding box center [45, 151] width 26 height 7
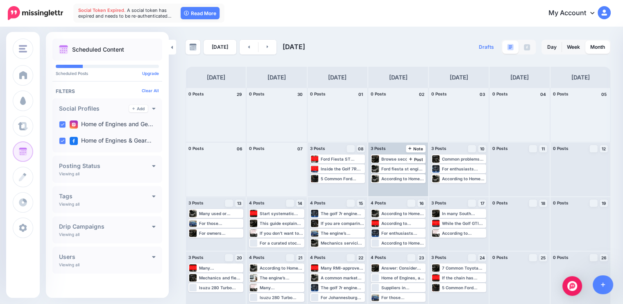
scroll to position [56, 0]
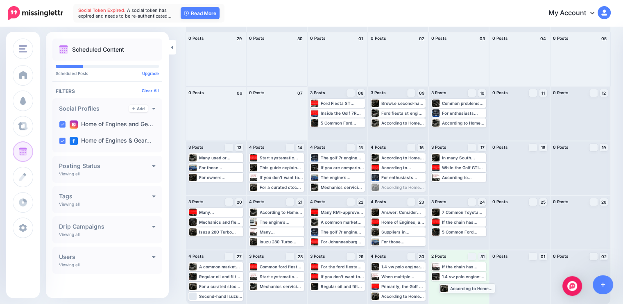
drag, startPoint x: 404, startPoint y: 187, endPoint x: 470, endPoint y: 288, distance: 120.5
click at [0, 0] on span at bounding box center [0, 0] width 0 height 0
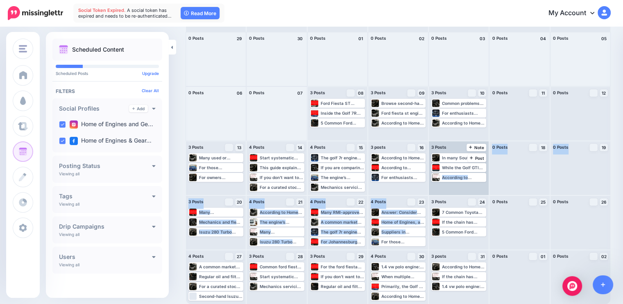
drag, startPoint x: 429, startPoint y: 226, endPoint x: 433, endPoint y: 188, distance: 38.3
click at [433, 188] on div "0 Posts 29 0 Posts 30 0 Posts 01" at bounding box center [398, 168] width 425 height 273
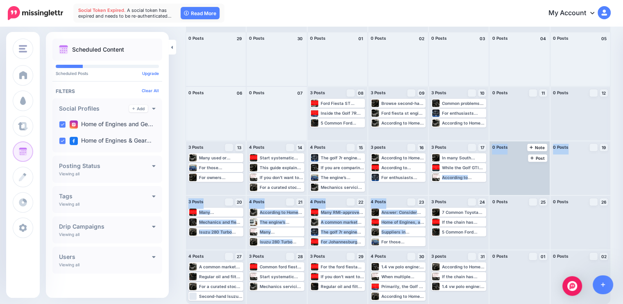
click at [508, 189] on div at bounding box center [520, 168] width 60 height 54
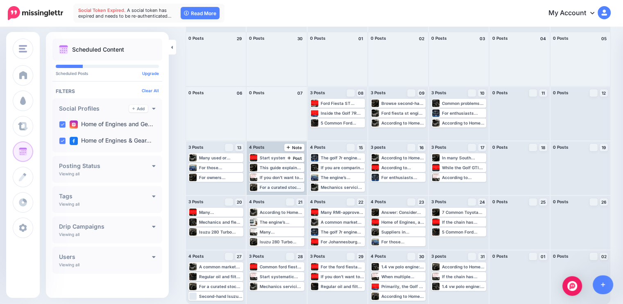
click at [288, 187] on div "For a curated stock of second-hand Isuzu engines and related services, consult …" at bounding box center [281, 187] width 43 height 5
click at [228, 296] on div "Second-hand Isuzu engines Imported engines for sale in Johannesburg Services Se…" at bounding box center [220, 296] width 43 height 5
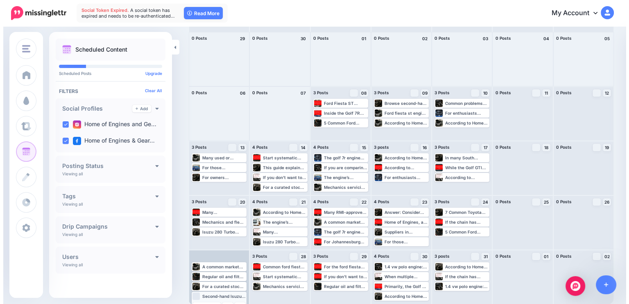
scroll to position [10, 0]
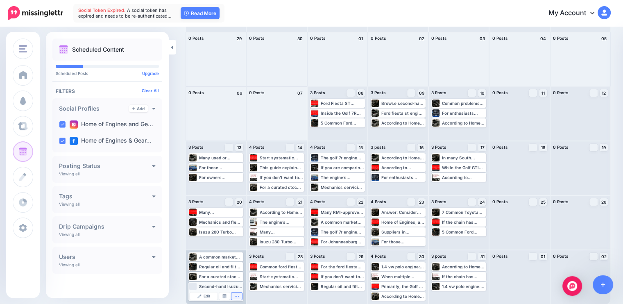
click at [236, 296] on icon "button" at bounding box center [237, 296] width 4 height 1
click at [221, 295] on link "Delete Post" at bounding box center [219, 294] width 43 height 9
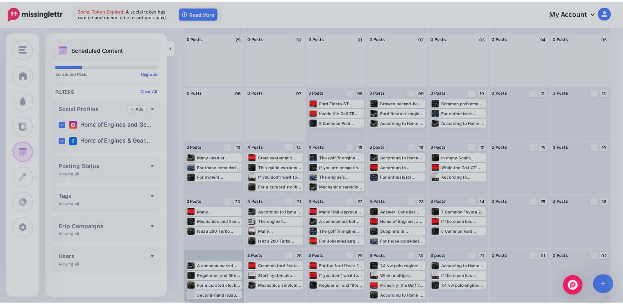
scroll to position [0, 0]
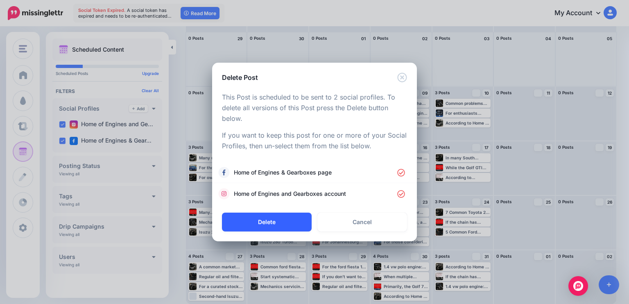
click at [266, 222] on button "Delete" at bounding box center [267, 222] width 90 height 19
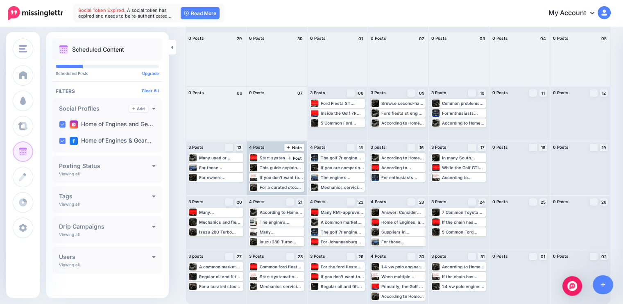
click at [285, 188] on div "For a curated stock of second-hand Isuzu engines and related services, consult …" at bounding box center [281, 187] width 43 height 5
click at [297, 186] on icon "button" at bounding box center [297, 187] width 5 height 5
click at [298, 187] on icon "button" at bounding box center [297, 187] width 4 height 1
click at [299, 185] on icon "button" at bounding box center [297, 187] width 5 height 5
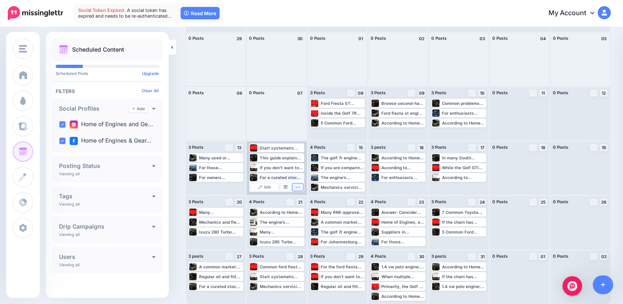
click at [297, 188] on icon "button" at bounding box center [297, 187] width 5 height 5
click at [298, 185] on icon "button" at bounding box center [297, 187] width 5 height 5
click at [273, 177] on div "For a curated stock of second-hand Isuzu engines and related services, consult …" at bounding box center [281, 177] width 43 height 5
drag, startPoint x: 287, startPoint y: 186, endPoint x: 303, endPoint y: 117, distance: 71.6
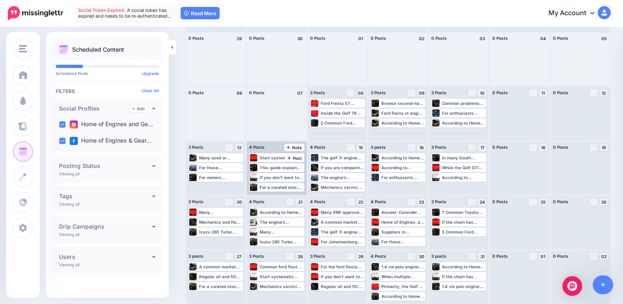
click at [285, 187] on div "For a curated stock of second-hand Isuzu engines and related services, consult …" at bounding box center [281, 187] width 43 height 5
click at [294, 186] on button "button" at bounding box center [298, 187] width 11 height 7
click at [295, 186] on button "button" at bounding box center [298, 187] width 11 height 7
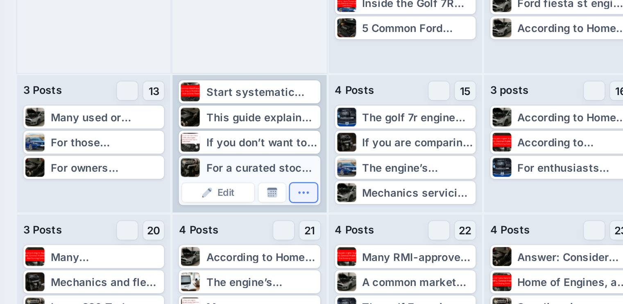
click at [297, 188] on icon "button" at bounding box center [297, 187] width 5 height 5
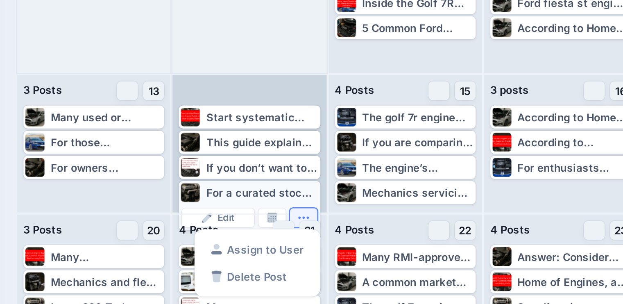
click at [297, 188] on div "For a curated stock of second-hand Isuzu engines and related services, consult …" at bounding box center [281, 187] width 43 height 5
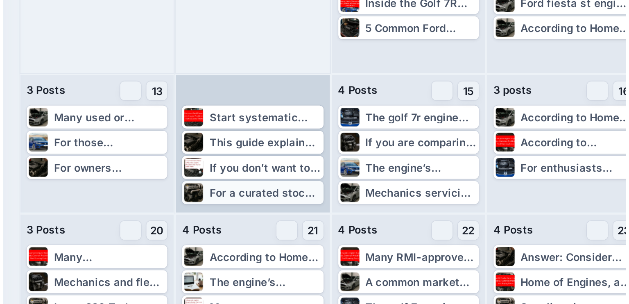
scroll to position [0, 0]
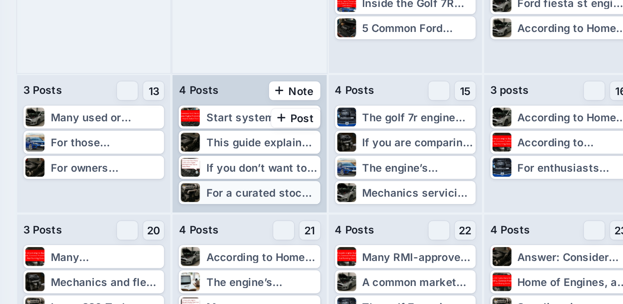
click at [298, 188] on div "For a curated stock of second-hand Isuzu engines and related services, consult …" at bounding box center [281, 187] width 43 height 5
click at [300, 194] on button "button" at bounding box center [298, 196] width 11 height 7
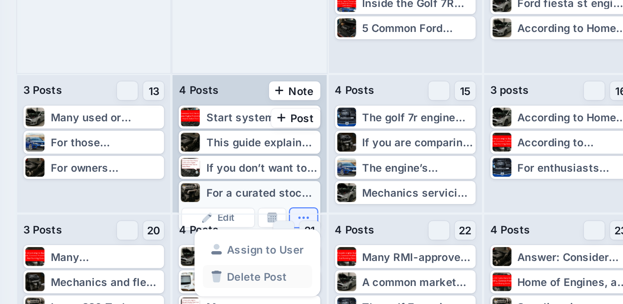
click at [279, 220] on link "Delete Post" at bounding box center [280, 220] width 43 height 9
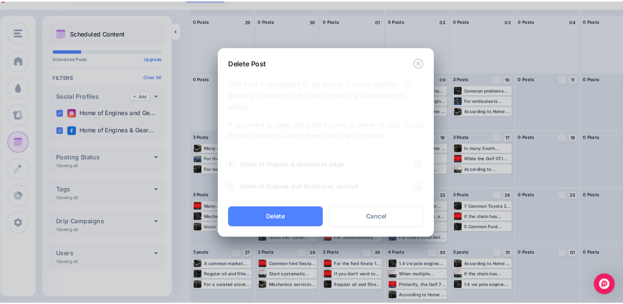
scroll to position [56, 0]
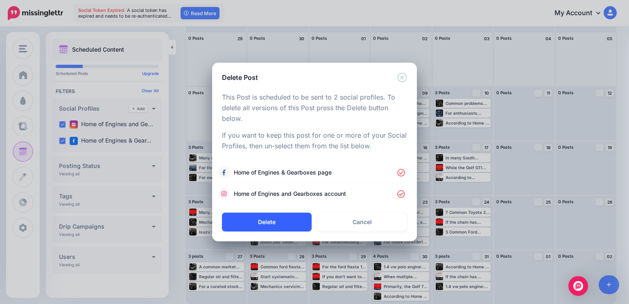
click at [270, 216] on button "Delete" at bounding box center [267, 222] width 90 height 19
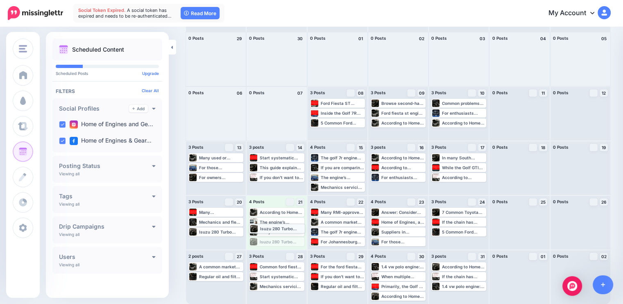
drag, startPoint x: 284, startPoint y: 242, endPoint x: 283, endPoint y: 228, distance: 13.5
drag, startPoint x: 282, startPoint y: 231, endPoint x: 280, endPoint y: 245, distance: 14.4
click at [280, 234] on div "Many South African buyers choose UK-imported low-mileage second-hand engines be…" at bounding box center [281, 231] width 43 height 5
click at [297, 241] on icon "button" at bounding box center [297, 241] width 5 height 5
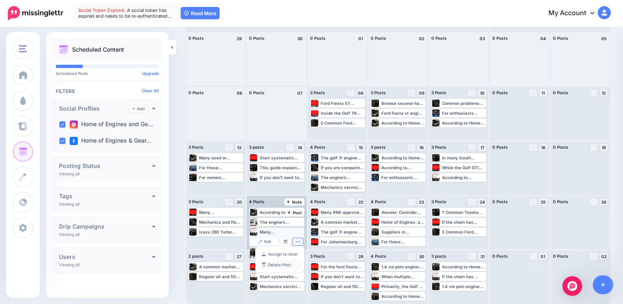
click at [279, 264] on link "Delete Post" at bounding box center [280, 264] width 43 height 9
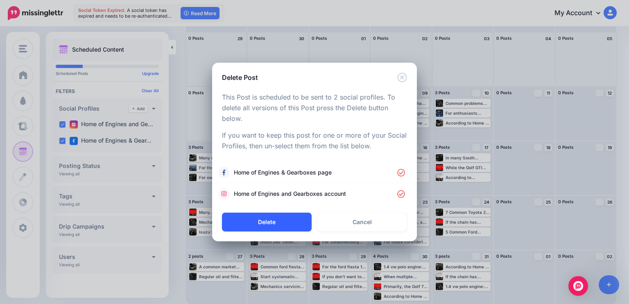
click at [272, 223] on button "Delete" at bounding box center [267, 222] width 90 height 19
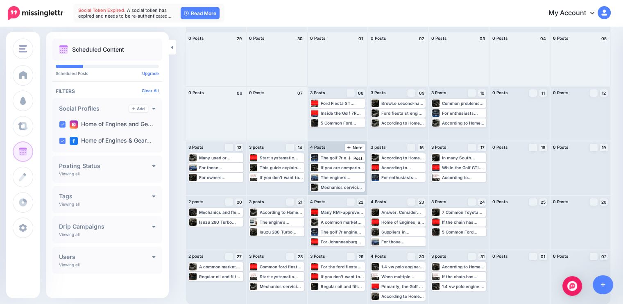
click at [352, 185] on div "Mechanics servicing fleets often balance cost vs downtime; for a daily-work veh…" at bounding box center [342, 187] width 43 height 5
click at [360, 186] on icon "button" at bounding box center [358, 187] width 5 height 5
click at [358, 185] on icon "button" at bounding box center [358, 187] width 5 height 5
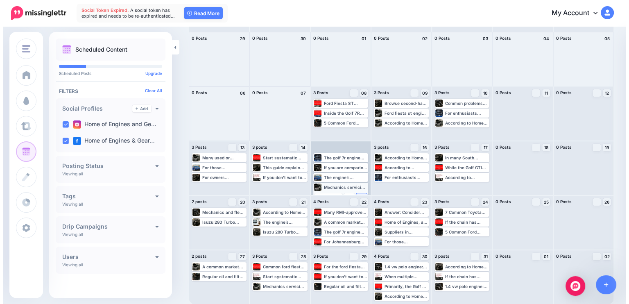
scroll to position [0, 0]
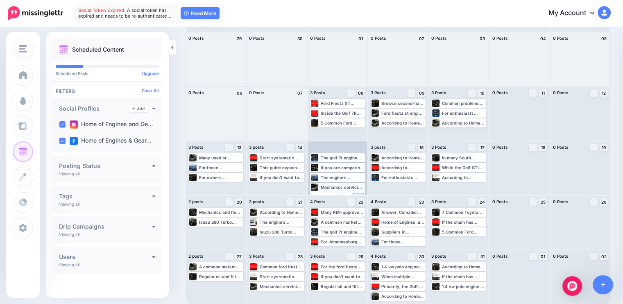
click at [360, 193] on button "button" at bounding box center [358, 196] width 11 height 7
click at [345, 220] on link "Delete Post" at bounding box center [340, 220] width 43 height 9
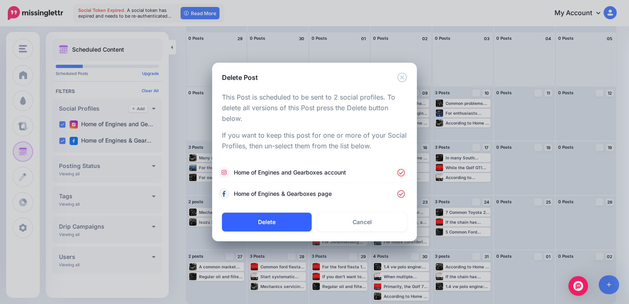
click at [272, 224] on button "Delete" at bounding box center [267, 222] width 90 height 19
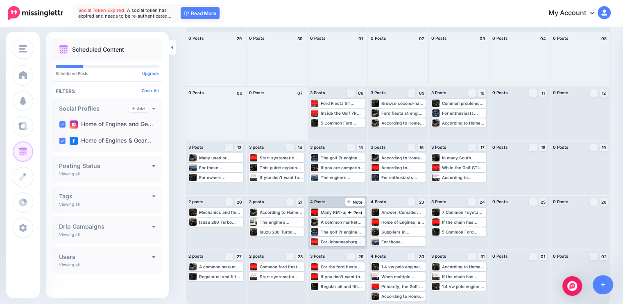
click at [361, 242] on div "For Johannesburg buyers who need imported units, there are dedicated listings t…" at bounding box center [342, 241] width 43 height 5
click at [359, 248] on button "button" at bounding box center [358, 251] width 11 height 7
click at [340, 275] on link "Delete Post" at bounding box center [340, 274] width 43 height 9
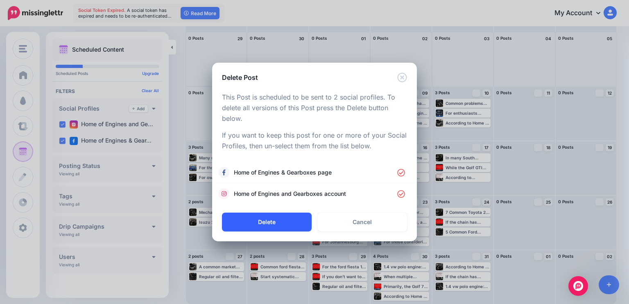
click at [275, 224] on button "Delete" at bounding box center [267, 222] width 90 height 19
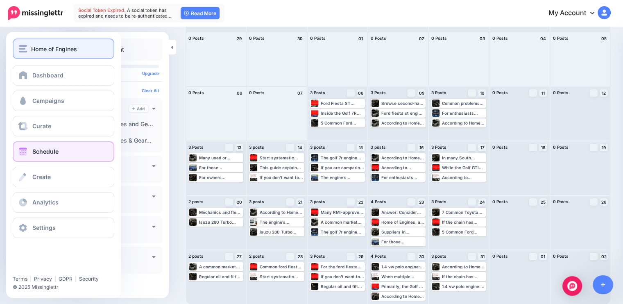
click at [31, 40] on button "Home of Engines" at bounding box center [64, 49] width 102 height 20
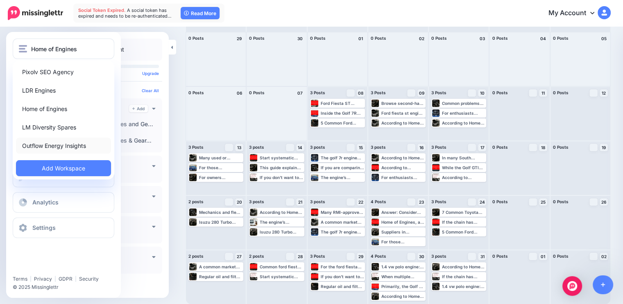
click at [41, 146] on link "Outflow Energy Insights" at bounding box center [63, 146] width 95 height 16
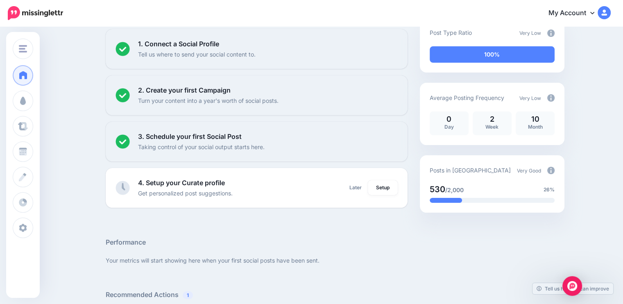
scroll to position [85, 0]
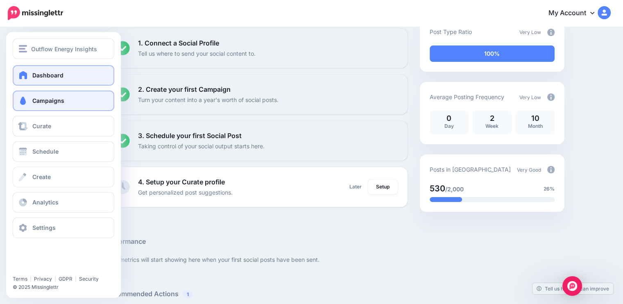
click at [63, 105] on link "Campaigns" at bounding box center [64, 101] width 102 height 20
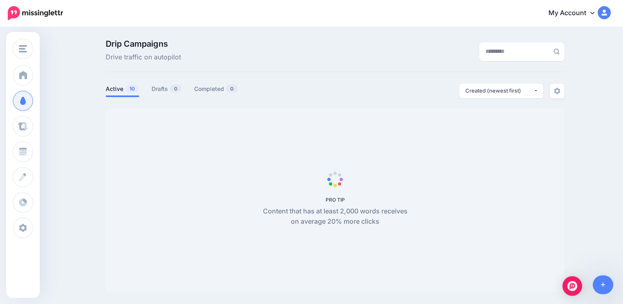
click at [121, 88] on link "Active 10" at bounding box center [123, 89] width 34 height 10
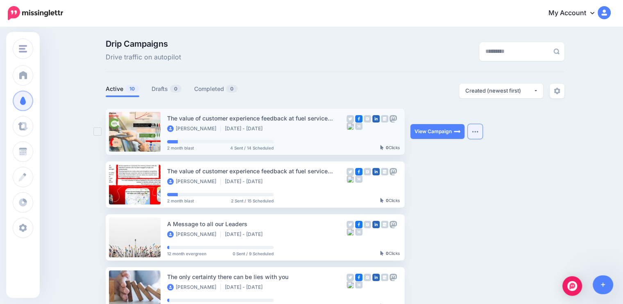
click at [478, 130] on img "button" at bounding box center [475, 131] width 7 height 2
click at [476, 132] on img "button" at bounding box center [475, 131] width 7 height 2
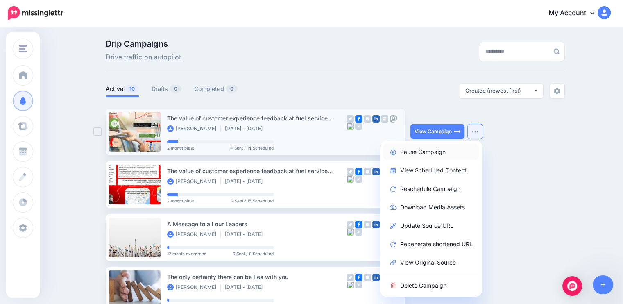
click at [441, 155] on link "Pause Campaign" at bounding box center [431, 152] width 95 height 16
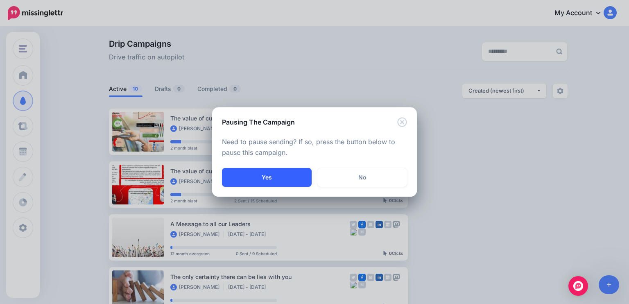
click at [273, 177] on button "Yes" at bounding box center [267, 177] width 90 height 19
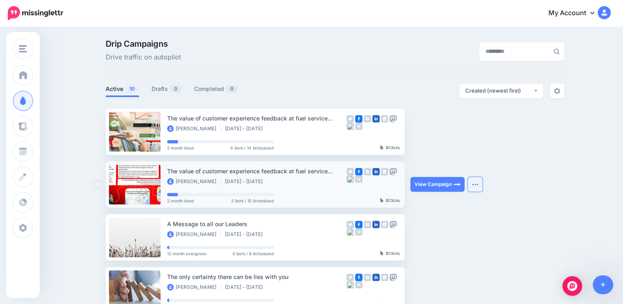
click at [477, 186] on button "button" at bounding box center [475, 184] width 15 height 15
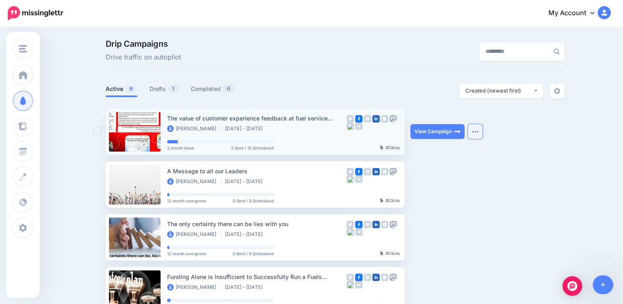
click at [475, 132] on img "button" at bounding box center [475, 131] width 7 height 2
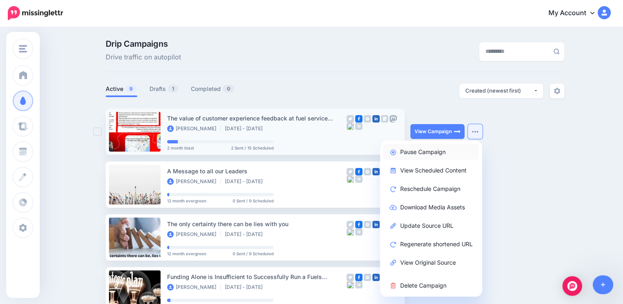
click at [435, 157] on link "Pause Campaign" at bounding box center [431, 152] width 95 height 16
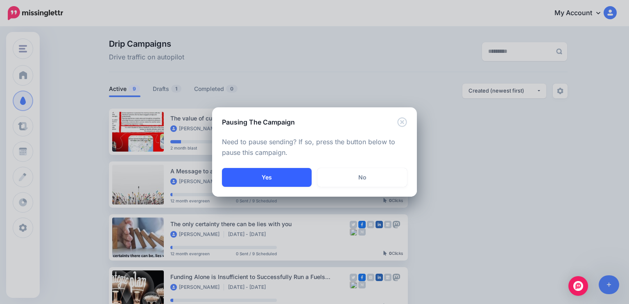
click at [286, 179] on button "Yes" at bounding box center [267, 177] width 90 height 19
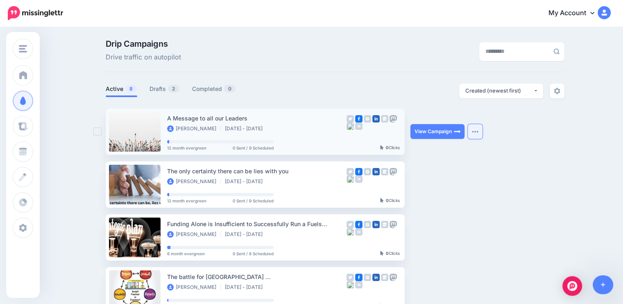
click at [477, 130] on img "button" at bounding box center [475, 131] width 7 height 2
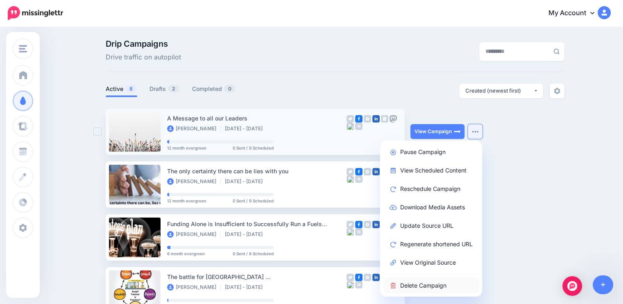
click at [409, 283] on link "Delete Campaign" at bounding box center [431, 285] width 95 height 16
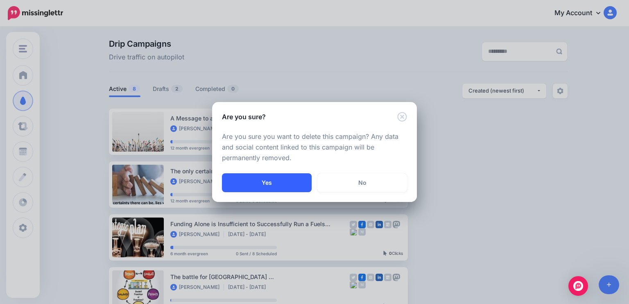
click at [264, 185] on button "Yes" at bounding box center [267, 182] width 90 height 19
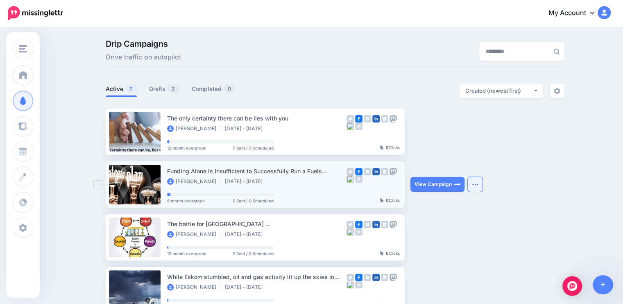
click at [481, 187] on button "button" at bounding box center [475, 184] width 15 height 15
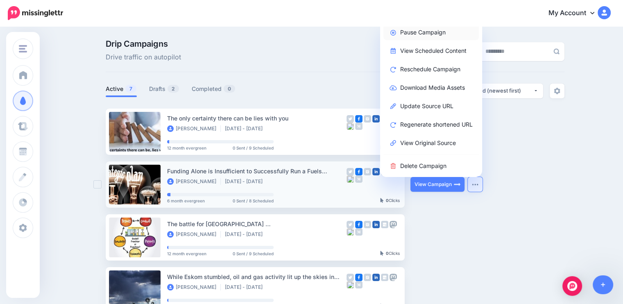
click at [436, 29] on link "Pause Campaign" at bounding box center [431, 32] width 95 height 16
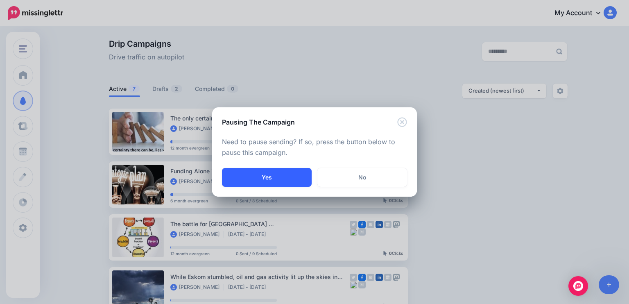
click at [276, 175] on button "Yes" at bounding box center [267, 177] width 90 height 19
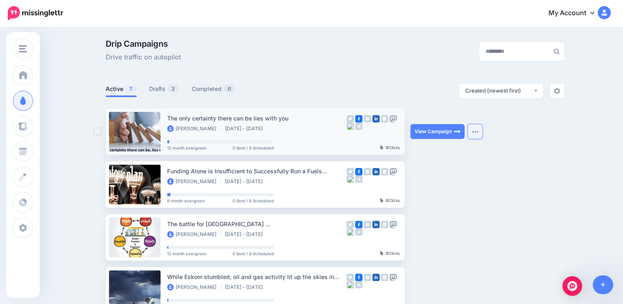
click at [478, 134] on button "button" at bounding box center [475, 131] width 15 height 15
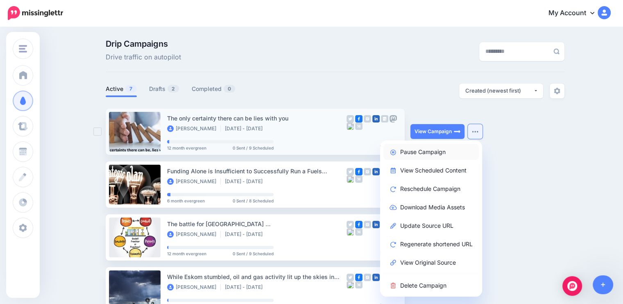
click at [437, 151] on link "Pause Campaign" at bounding box center [431, 152] width 95 height 16
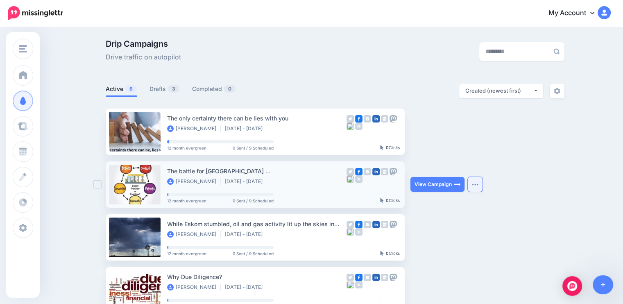
click at [479, 183] on img "button" at bounding box center [475, 184] width 7 height 2
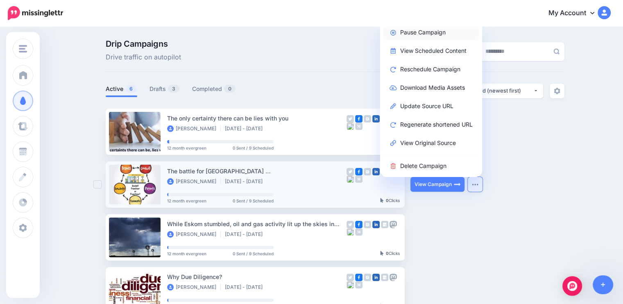
click at [428, 35] on link "Pause Campaign" at bounding box center [431, 32] width 95 height 16
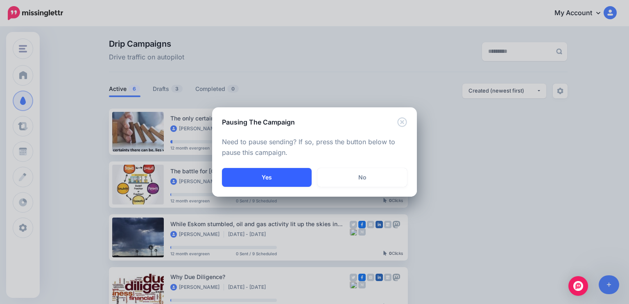
click at [271, 180] on button "Yes" at bounding box center [267, 177] width 90 height 19
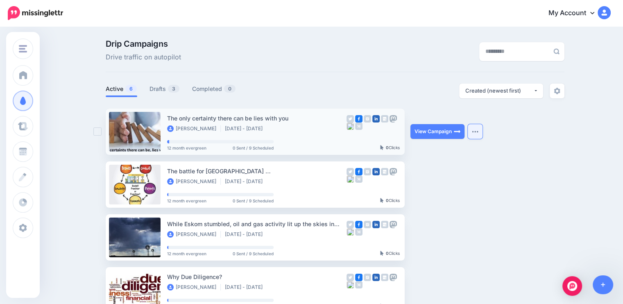
click at [479, 130] on img "button" at bounding box center [475, 131] width 7 height 2
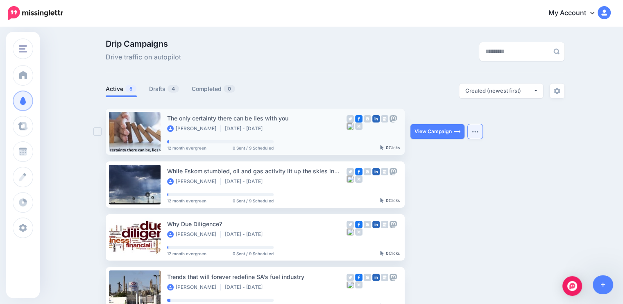
click at [477, 131] on img "button" at bounding box center [475, 131] width 7 height 2
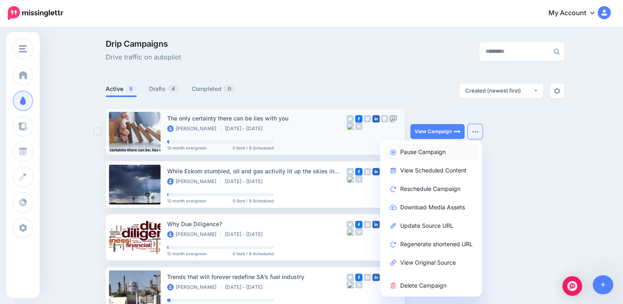
click at [442, 148] on link "Pause Campaign" at bounding box center [431, 152] width 95 height 16
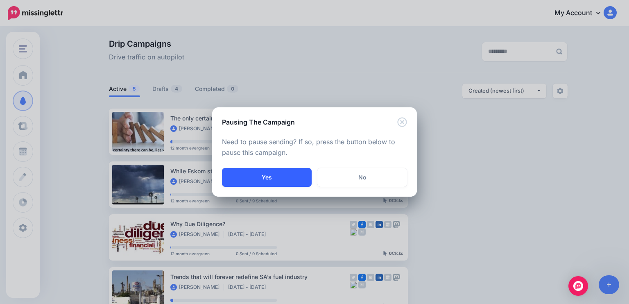
click at [270, 177] on button "Yes" at bounding box center [267, 177] width 90 height 19
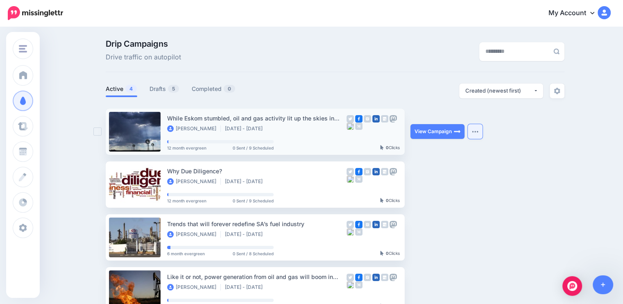
click at [479, 130] on img "button" at bounding box center [475, 131] width 7 height 2
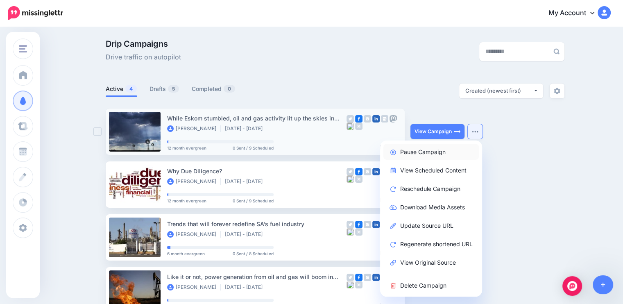
click at [424, 154] on link "Pause Campaign" at bounding box center [431, 152] width 95 height 16
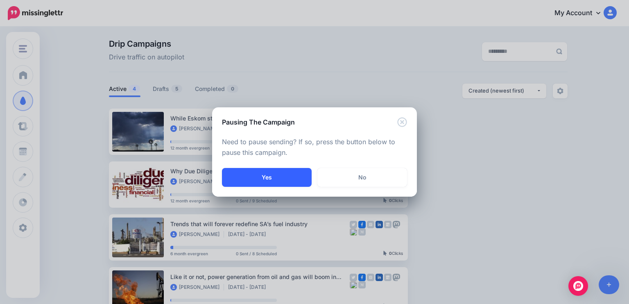
click at [270, 180] on button "Yes" at bounding box center [267, 177] width 90 height 19
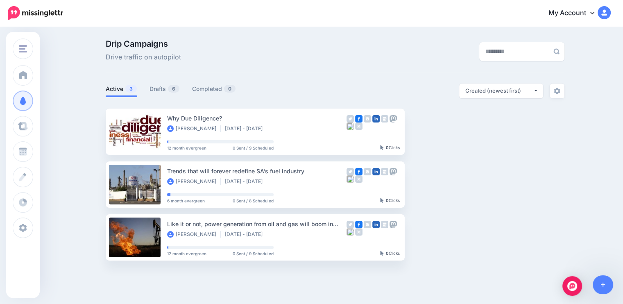
click at [481, 135] on button "button" at bounding box center [475, 131] width 15 height 15
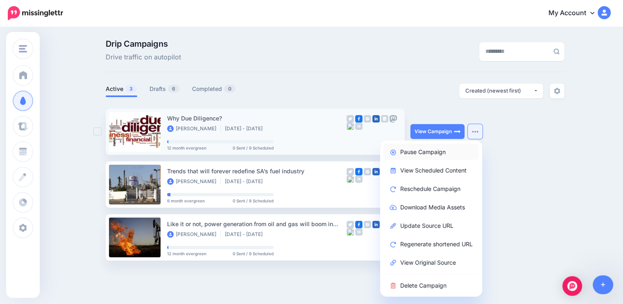
click at [434, 155] on link "Pause Campaign" at bounding box center [431, 152] width 95 height 16
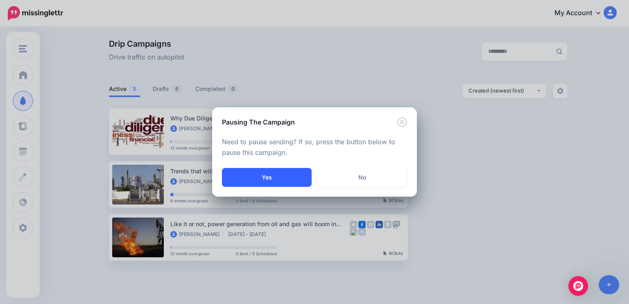
click at [273, 183] on button "Yes" at bounding box center [267, 177] width 90 height 19
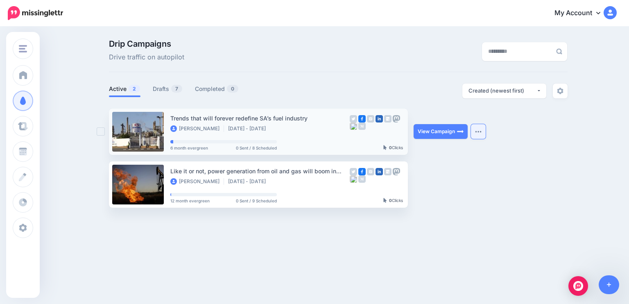
click at [479, 131] on img "button" at bounding box center [478, 131] width 7 height 2
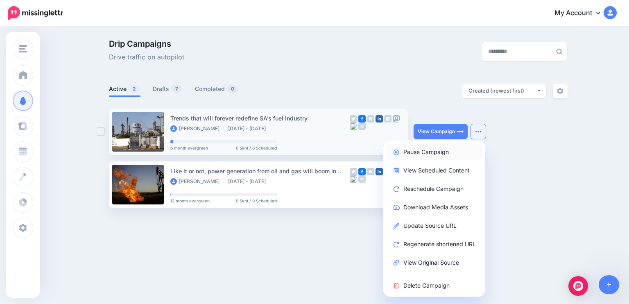
click at [434, 152] on link "Pause Campaign" at bounding box center [434, 152] width 95 height 16
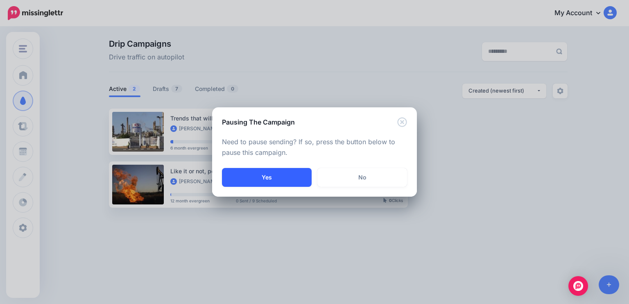
click at [264, 177] on button "Yes" at bounding box center [267, 177] width 90 height 19
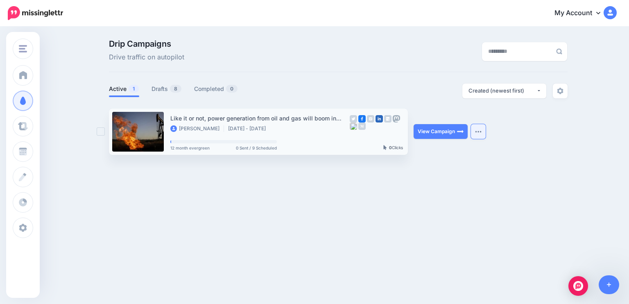
click at [480, 136] on button "button" at bounding box center [478, 131] width 15 height 15
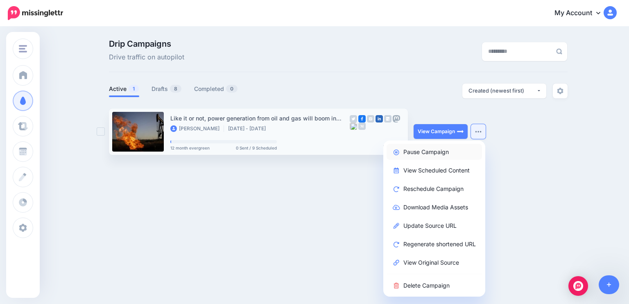
click at [417, 154] on link "Pause Campaign" at bounding box center [434, 152] width 95 height 16
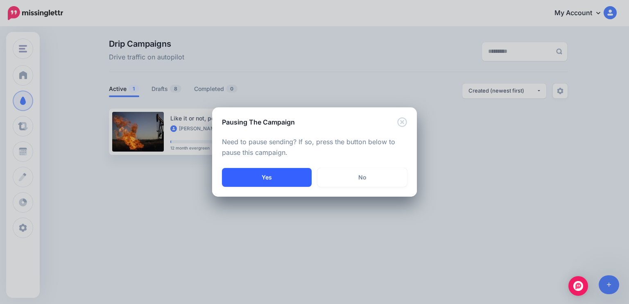
click at [264, 177] on button "Yes" at bounding box center [267, 177] width 90 height 19
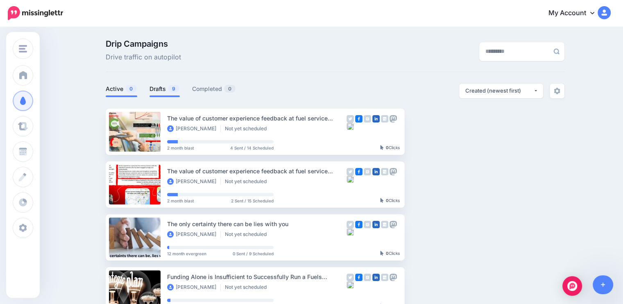
click at [123, 90] on link "Active 0" at bounding box center [122, 89] width 32 height 10
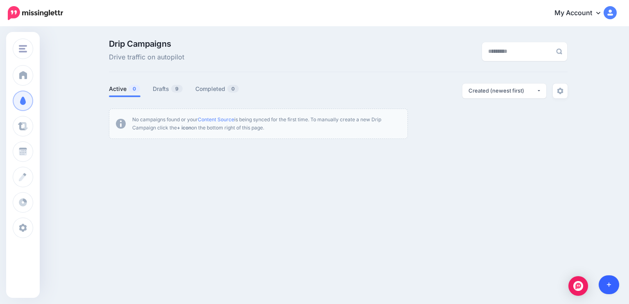
click at [609, 283] on icon at bounding box center [609, 285] width 5 height 5
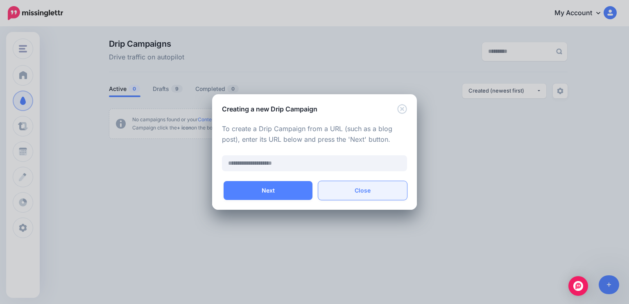
click at [362, 191] on button "Close" at bounding box center [362, 190] width 89 height 19
